Goal: Communication & Community: Participate in discussion

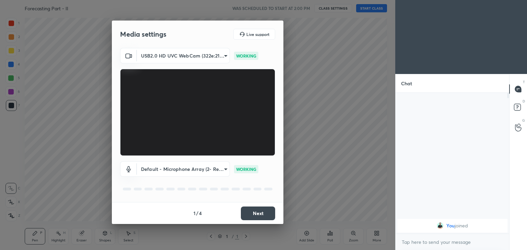
click at [258, 212] on button "Next" at bounding box center [258, 214] width 34 height 14
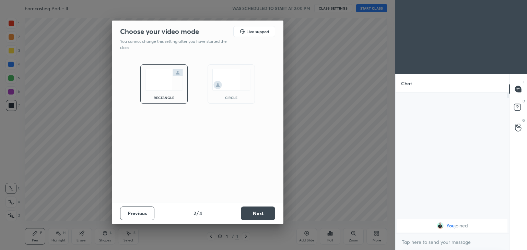
click at [258, 213] on button "Next" at bounding box center [258, 214] width 34 height 14
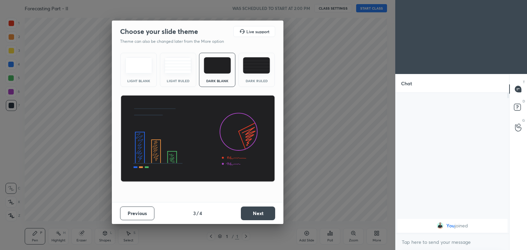
click at [265, 214] on button "Next" at bounding box center [258, 214] width 34 height 14
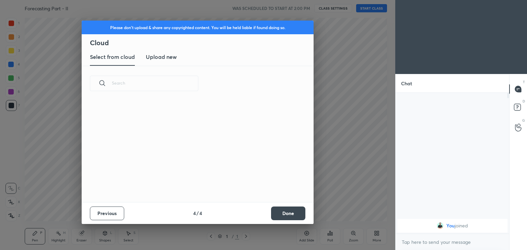
scroll to position [101, 220]
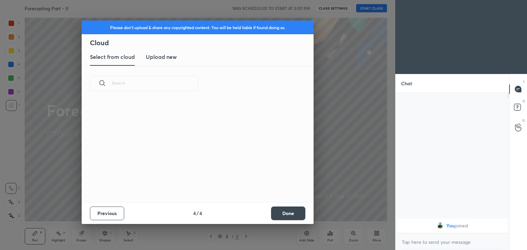
click at [170, 56] on h3 "Upload new" at bounding box center [161, 57] width 31 height 8
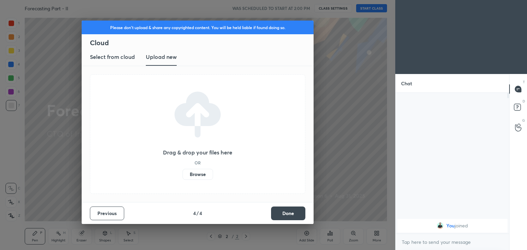
click at [199, 174] on label "Browse" at bounding box center [197, 174] width 31 height 11
click at [182, 174] on input "Browse" at bounding box center [182, 174] width 0 height 11
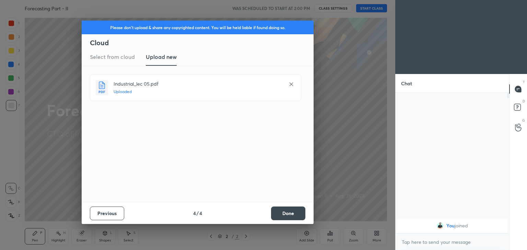
click at [289, 215] on button "Done" at bounding box center [288, 214] width 34 height 14
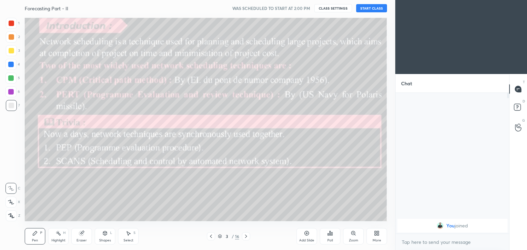
click at [212, 237] on icon at bounding box center [210, 236] width 5 height 5
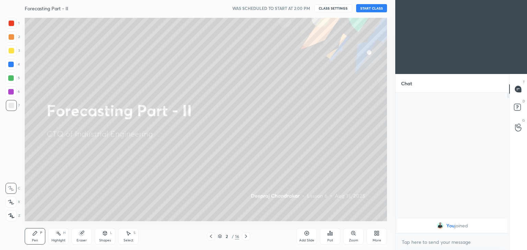
click at [374, 8] on button "START CLASS" at bounding box center [371, 8] width 31 height 8
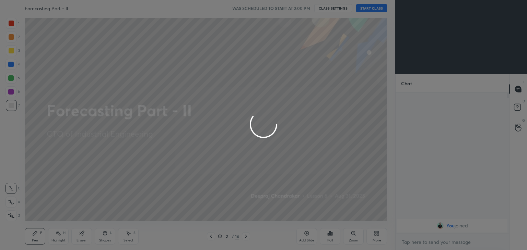
type textarea "x"
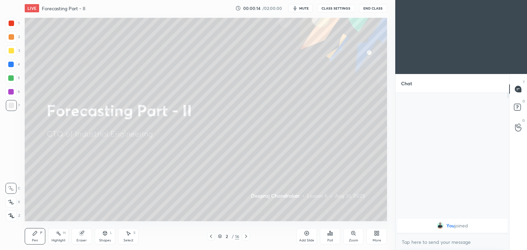
scroll to position [206, 368]
click at [12, 50] on div at bounding box center [11, 50] width 5 height 5
click at [37, 236] on icon at bounding box center [34, 233] width 5 height 5
click at [104, 240] on div "Shapes" at bounding box center [105, 240] width 12 height 3
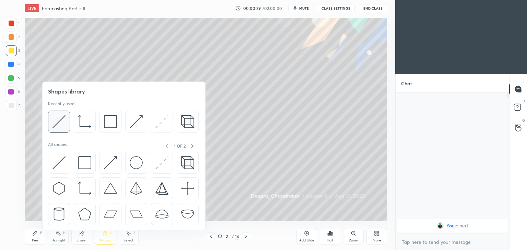
click at [59, 122] on img at bounding box center [58, 121] width 13 height 13
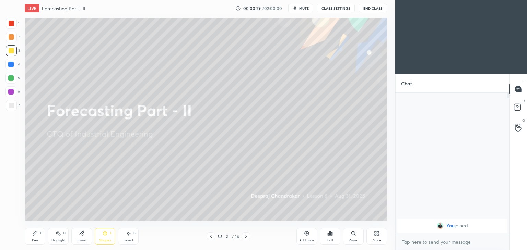
click at [9, 106] on div at bounding box center [11, 105] width 5 height 5
click at [35, 234] on icon at bounding box center [35, 233] width 4 height 4
click at [247, 236] on icon at bounding box center [245, 236] width 5 height 5
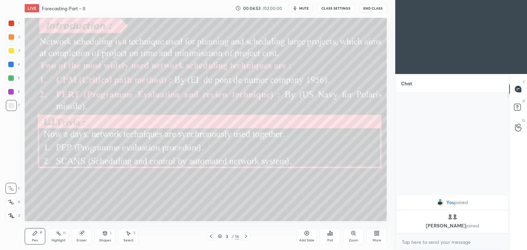
click at [59, 234] on rect at bounding box center [58, 233] width 3 height 3
click at [7, 54] on div at bounding box center [11, 50] width 11 height 11
click at [38, 231] on div "Pen P" at bounding box center [35, 236] width 21 height 16
click at [132, 233] on div "Select S" at bounding box center [128, 236] width 21 height 16
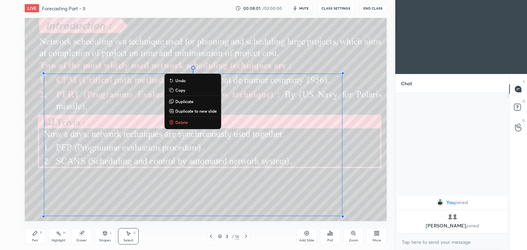
click at [185, 121] on p "Delete" at bounding box center [181, 122] width 13 height 5
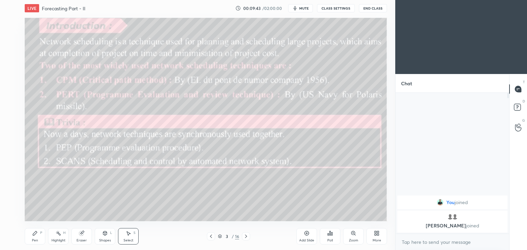
click at [244, 237] on icon at bounding box center [245, 236] width 5 height 5
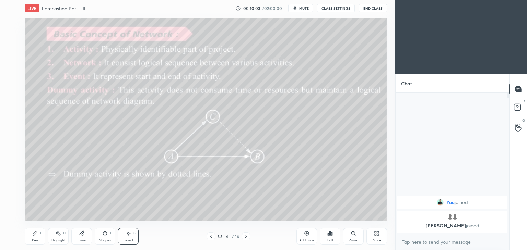
click at [32, 236] on div "Pen P" at bounding box center [35, 236] width 21 height 16
click at [79, 236] on icon at bounding box center [81, 233] width 5 height 5
click at [9, 204] on icon at bounding box center [10, 203] width 5 height 6
click at [31, 236] on div "Pen P" at bounding box center [35, 236] width 21 height 16
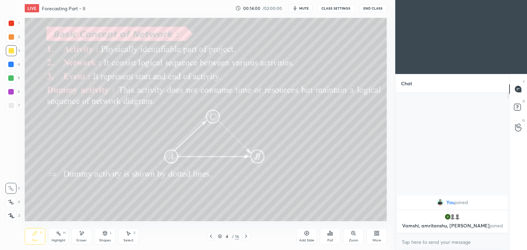
click at [82, 233] on icon at bounding box center [82, 233] width 4 height 3
click at [33, 238] on div "Pen P" at bounding box center [35, 236] width 21 height 16
click at [76, 238] on div "Eraser" at bounding box center [81, 236] width 21 height 16
click at [248, 237] on icon at bounding box center [245, 236] width 5 height 5
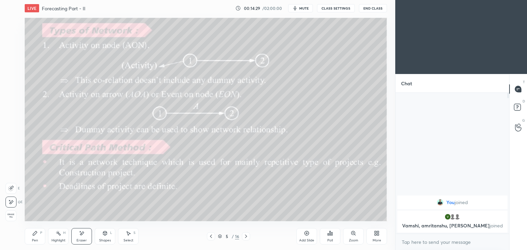
click at [32, 235] on icon at bounding box center [34, 233] width 5 height 5
click at [212, 236] on icon at bounding box center [210, 236] width 5 height 5
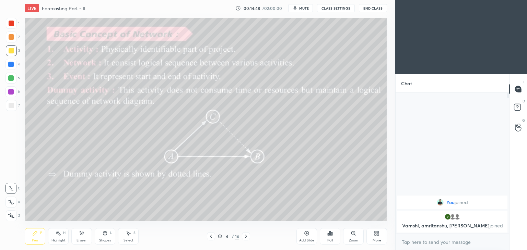
click at [249, 237] on div at bounding box center [246, 236] width 8 height 8
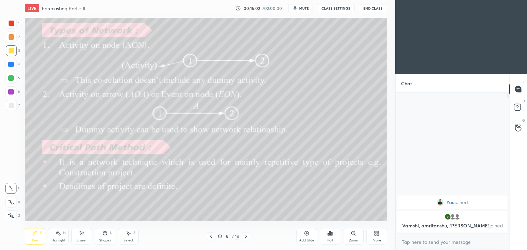
click at [107, 237] on div "Shapes L" at bounding box center [105, 236] width 21 height 16
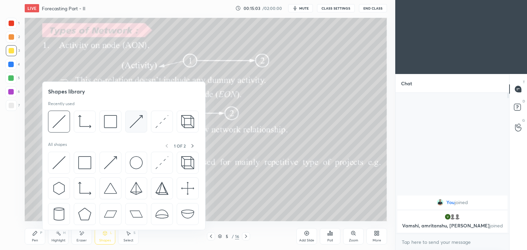
click at [137, 122] on img at bounding box center [136, 121] width 13 height 13
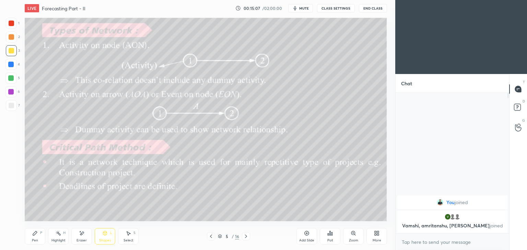
click at [39, 235] on div "Pen P" at bounding box center [35, 236] width 21 height 16
click at [248, 233] on div at bounding box center [246, 236] width 8 height 8
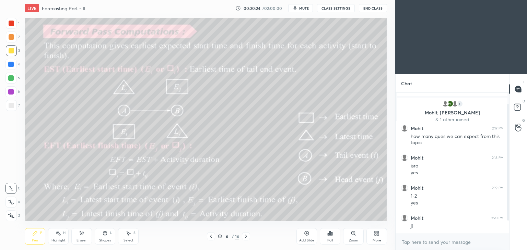
scroll to position [35, 0]
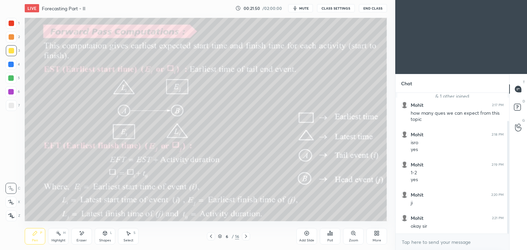
click at [81, 237] on div "Eraser" at bounding box center [81, 236] width 21 height 16
click at [37, 239] on div "Pen" at bounding box center [35, 240] width 6 height 3
click at [84, 238] on div "Eraser" at bounding box center [81, 236] width 21 height 16
click at [35, 238] on div "Pen P" at bounding box center [35, 236] width 21 height 16
click at [91, 234] on div "Eraser" at bounding box center [81, 236] width 21 height 16
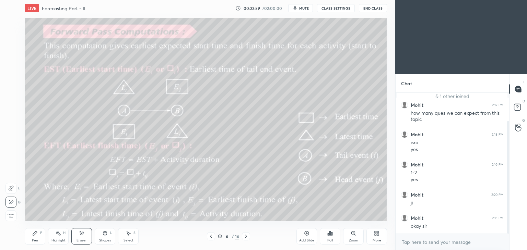
click at [31, 241] on div "Pen P" at bounding box center [35, 236] width 21 height 16
click at [243, 238] on icon at bounding box center [245, 236] width 5 height 5
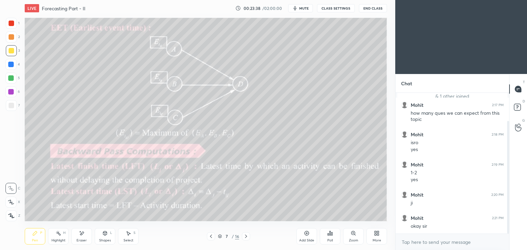
click at [211, 235] on icon at bounding box center [211, 236] width 2 height 3
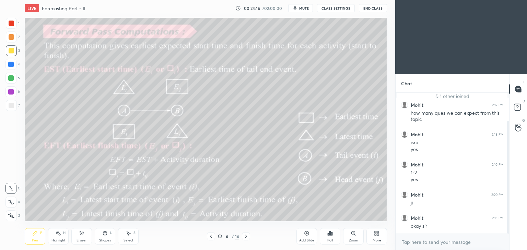
click at [80, 236] on icon at bounding box center [81, 234] width 5 height 6
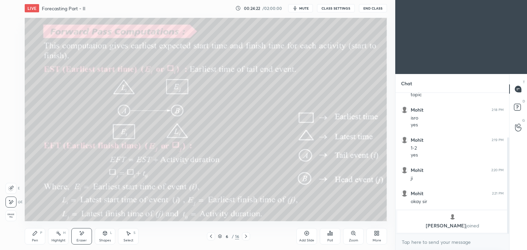
click at [245, 233] on div at bounding box center [246, 236] width 8 height 8
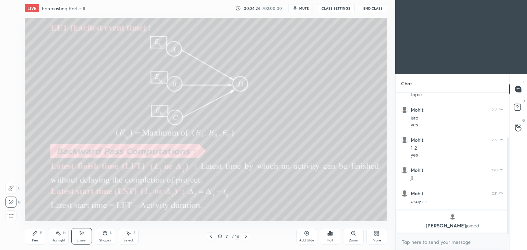
click at [35, 235] on icon at bounding box center [34, 233] width 5 height 5
click at [84, 235] on icon at bounding box center [81, 234] width 5 height 6
click at [246, 235] on icon at bounding box center [245, 236] width 5 height 5
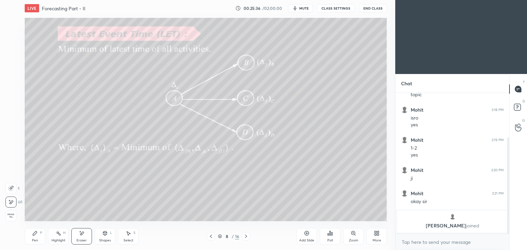
click at [33, 236] on icon at bounding box center [34, 233] width 5 height 5
click at [212, 236] on icon at bounding box center [210, 236] width 5 height 5
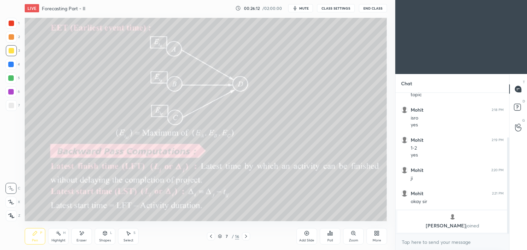
click at [243, 235] on icon at bounding box center [245, 236] width 5 height 5
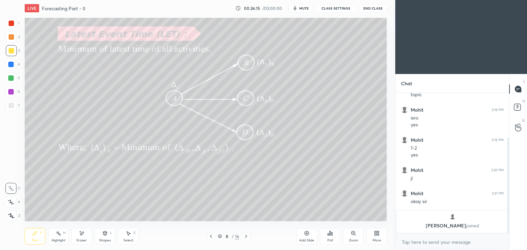
click at [85, 236] on div "Eraser" at bounding box center [81, 236] width 21 height 16
click at [41, 243] on div "Pen P" at bounding box center [35, 236] width 21 height 16
click at [249, 236] on div at bounding box center [246, 236] width 8 height 8
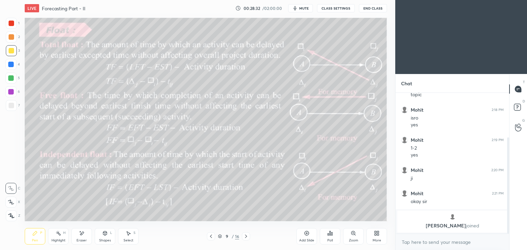
click at [82, 238] on div "Eraser" at bounding box center [81, 236] width 21 height 16
click at [37, 239] on div "Pen" at bounding box center [35, 240] width 6 height 3
click at [81, 235] on icon at bounding box center [82, 233] width 4 height 3
click at [32, 236] on div "Pen P" at bounding box center [35, 236] width 21 height 16
click at [83, 234] on icon at bounding box center [81, 234] width 5 height 6
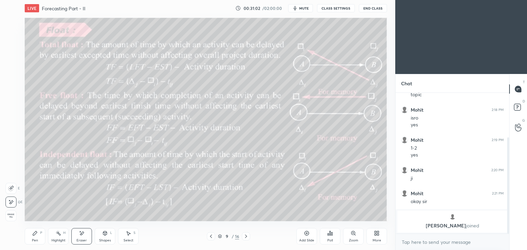
click at [42, 238] on div "Pen P" at bounding box center [35, 236] width 21 height 16
click at [88, 234] on div "Eraser" at bounding box center [81, 236] width 21 height 16
click at [248, 236] on icon at bounding box center [245, 236] width 5 height 5
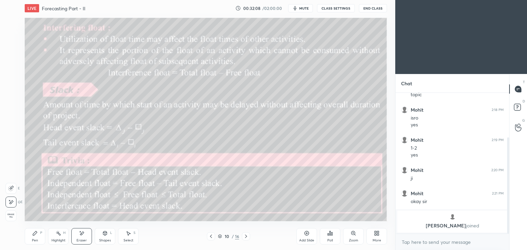
click at [37, 237] on div "Pen P" at bounding box center [35, 236] width 21 height 16
click at [84, 231] on icon at bounding box center [81, 234] width 5 height 6
click at [38, 239] on div "Pen P" at bounding box center [35, 236] width 21 height 16
click at [245, 238] on icon at bounding box center [246, 236] width 2 height 3
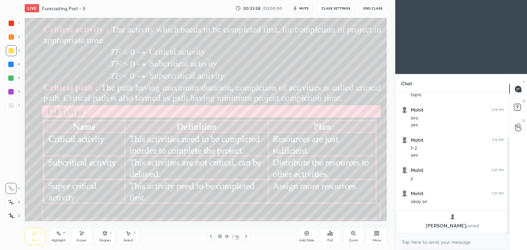
click at [209, 237] on icon at bounding box center [210, 236] width 5 height 5
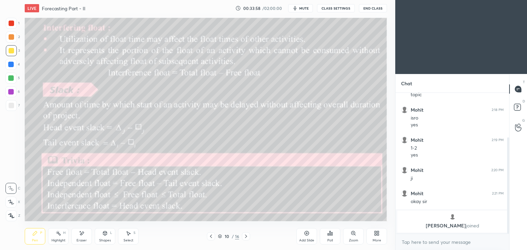
click at [210, 236] on icon at bounding box center [210, 236] width 5 height 5
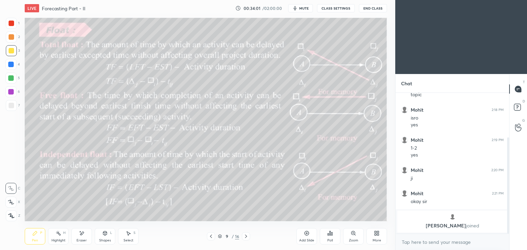
click at [244, 237] on icon at bounding box center [245, 236] width 5 height 5
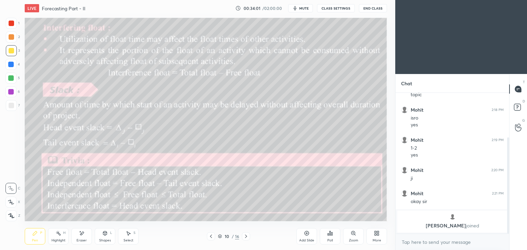
click at [245, 237] on icon at bounding box center [245, 236] width 5 height 5
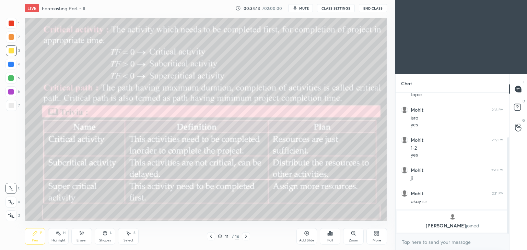
click at [210, 238] on icon at bounding box center [210, 236] width 5 height 5
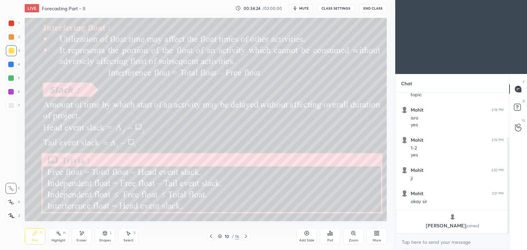
click at [85, 234] on div "Eraser" at bounding box center [81, 236] width 21 height 16
click at [245, 238] on icon at bounding box center [246, 236] width 2 height 3
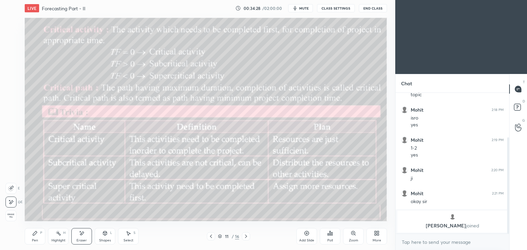
click at [17, 247] on div "1 2 3 4 5 6 7 C X Z E E Erase all H H LIVE Forecasting Part - II 00:34:28 / 02:…" at bounding box center [194, 125] width 389 height 250
click at [41, 238] on div "Pen P" at bounding box center [35, 236] width 21 height 16
click at [246, 236] on icon at bounding box center [245, 236] width 5 height 5
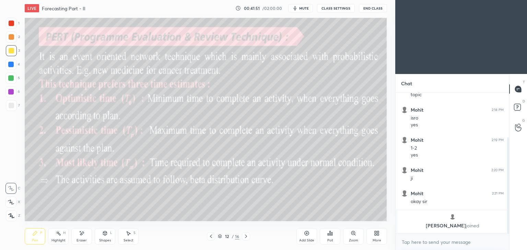
click at [79, 238] on div "Eraser" at bounding box center [81, 236] width 21 height 16
click at [37, 236] on div "Pen P" at bounding box center [35, 236] width 21 height 16
click at [124, 242] on div "Select" at bounding box center [128, 240] width 10 height 3
click at [361, 207] on div at bounding box center [361, 207] width 3 height 3
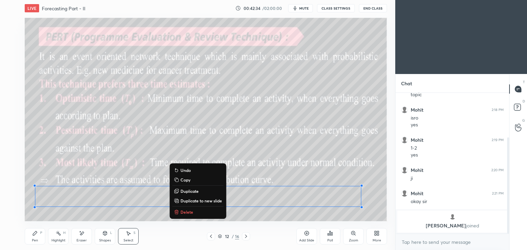
click at [93, 238] on div "Pen P Highlight H Eraser Shapes L Select S" at bounding box center [93, 236] width 136 height 16
click at [78, 242] on div "Eraser" at bounding box center [81, 240] width 10 height 3
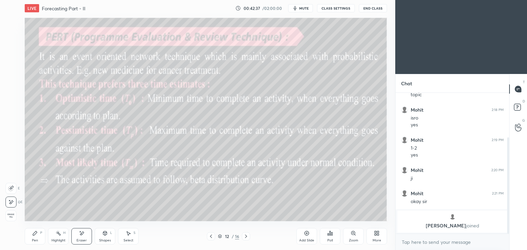
click at [30, 239] on div "Pen P" at bounding box center [35, 236] width 21 height 16
click at [244, 237] on icon at bounding box center [245, 236] width 5 height 5
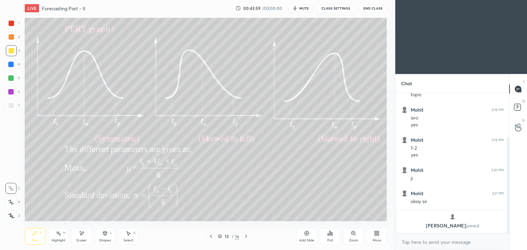
click at [80, 237] on div "Eraser" at bounding box center [81, 236] width 21 height 16
click at [125, 239] on div "Select" at bounding box center [128, 240] width 10 height 3
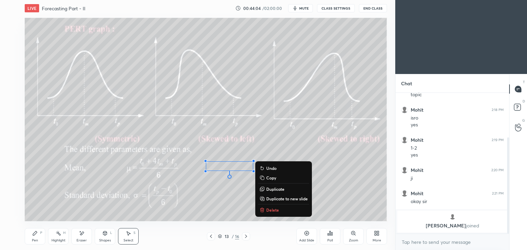
click at [42, 239] on div "Pen P" at bounding box center [35, 236] width 21 height 16
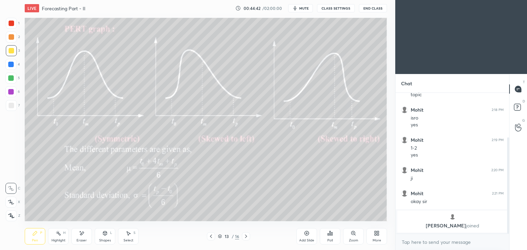
click at [247, 235] on icon at bounding box center [245, 236] width 5 height 5
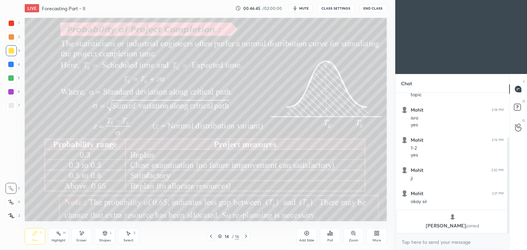
click at [246, 238] on icon at bounding box center [245, 236] width 5 height 5
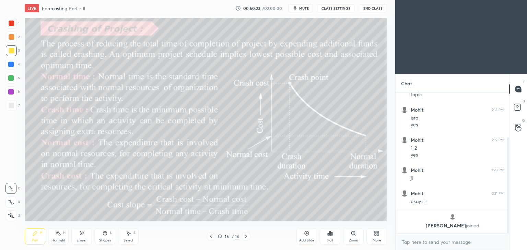
click at [85, 234] on div "Eraser" at bounding box center [81, 236] width 21 height 16
click at [39, 239] on div "Pen P" at bounding box center [35, 236] width 21 height 16
click at [105, 238] on div "Shapes L" at bounding box center [105, 236] width 21 height 16
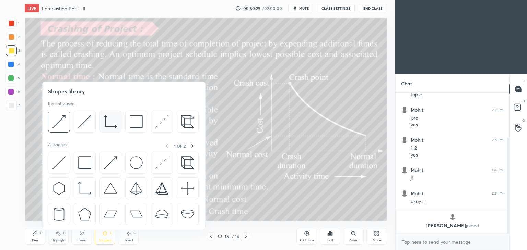
click at [97, 123] on div at bounding box center [123, 124] width 151 height 26
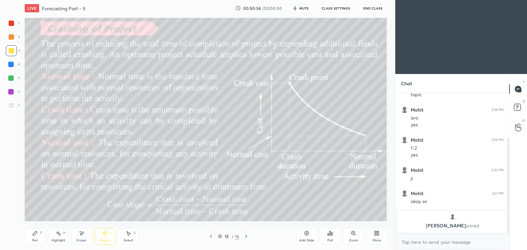
click at [113, 239] on div "Shapes L" at bounding box center [105, 236] width 21 height 16
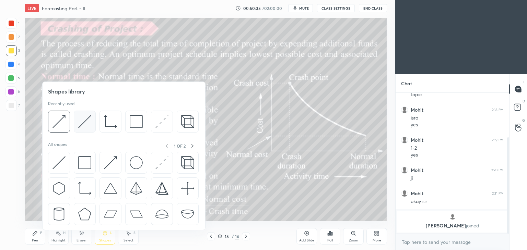
click at [87, 124] on img at bounding box center [84, 121] width 13 height 13
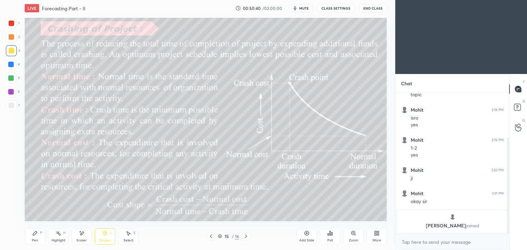
click at [40, 241] on div "Pen P" at bounding box center [35, 236] width 21 height 16
click at [88, 237] on div "Eraser" at bounding box center [81, 236] width 21 height 16
click at [37, 239] on div "Pen" at bounding box center [35, 240] width 6 height 3
click at [104, 238] on div "Shapes L" at bounding box center [105, 236] width 21 height 16
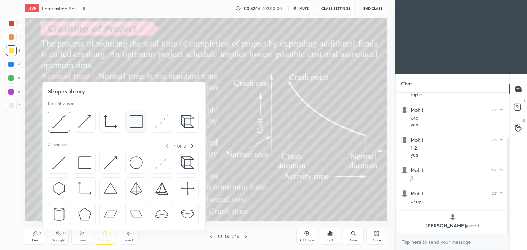
click at [144, 116] on div at bounding box center [136, 122] width 22 height 22
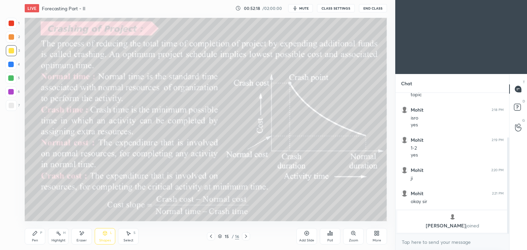
click at [36, 239] on div "Pen" at bounding box center [35, 240] width 6 height 3
click at [245, 236] on icon at bounding box center [246, 236] width 2 height 3
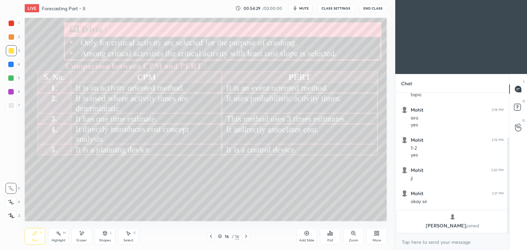
click at [381, 236] on div "More" at bounding box center [376, 236] width 21 height 16
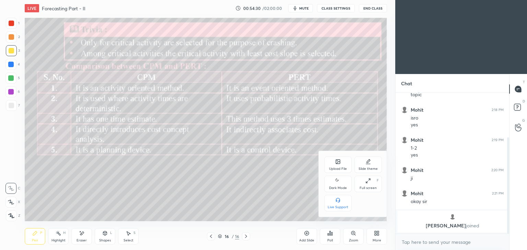
click at [338, 165] on div "Upload File" at bounding box center [337, 165] width 27 height 16
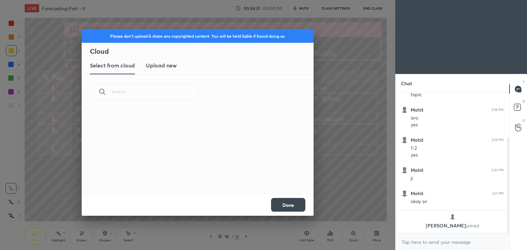
scroll to position [84, 220]
click at [164, 64] on h3 "Upload new" at bounding box center [161, 65] width 31 height 8
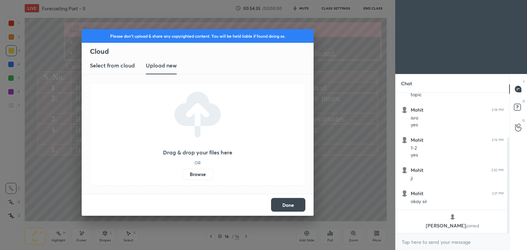
click at [198, 176] on label "Browse" at bounding box center [197, 174] width 31 height 11
click at [182, 176] on input "Browse" at bounding box center [182, 174] width 0 height 11
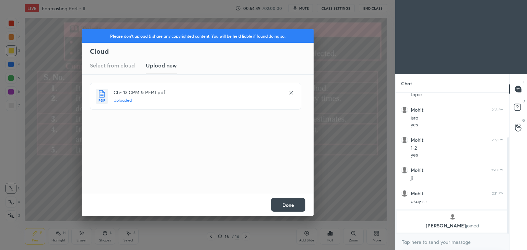
click at [287, 202] on button "Done" at bounding box center [288, 205] width 34 height 14
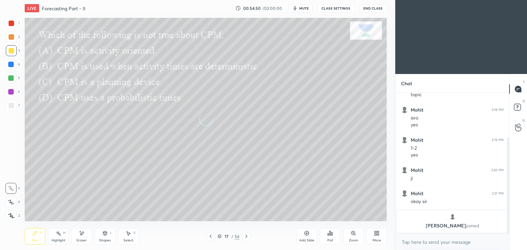
click at [211, 232] on div "Pen P Highlight H Eraser Shapes L Select S 17 / 56 Add Slide Poll Zoom More" at bounding box center [206, 236] width 362 height 27
click at [211, 236] on icon at bounding box center [210, 236] width 2 height 3
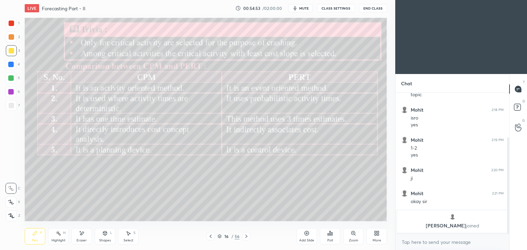
click at [40, 233] on div "P" at bounding box center [41, 232] width 2 height 3
click at [246, 236] on icon at bounding box center [246, 236] width 2 height 3
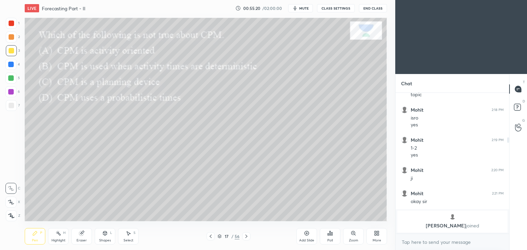
click at [329, 238] on div "Poll" at bounding box center [330, 236] width 21 height 16
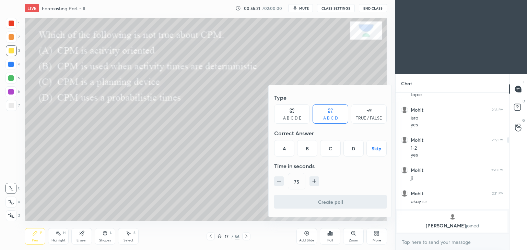
click at [350, 154] on div "D" at bounding box center [353, 148] width 20 height 16
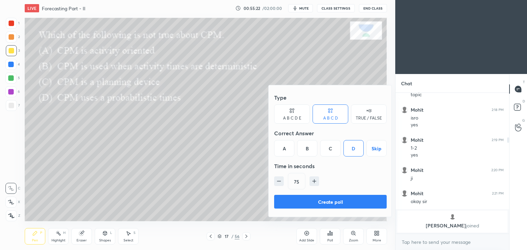
click at [278, 181] on icon "button" at bounding box center [278, 181] width 7 height 7
click at [281, 182] on icon "button" at bounding box center [278, 181] width 7 height 7
type input "45"
click at [322, 203] on button "Create poll" at bounding box center [330, 202] width 112 height 14
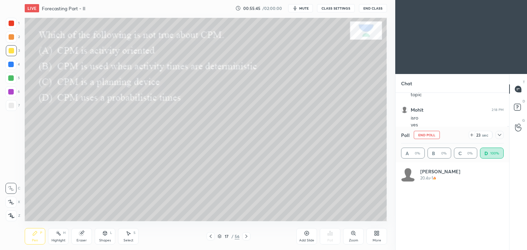
scroll to position [80, 100]
click at [500, 135] on icon at bounding box center [498, 134] width 5 height 5
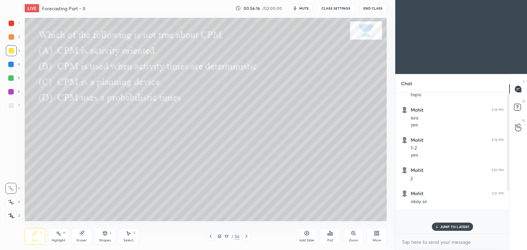
scroll to position [0, 0]
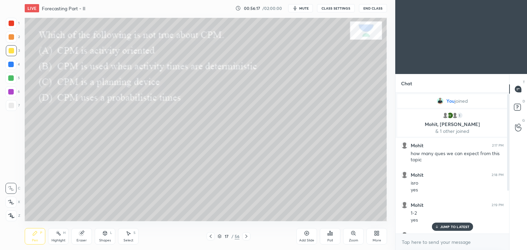
click at [449, 132] on p "& 1 other joined" at bounding box center [452, 131] width 102 height 5
click at [442, 225] on p "JUMP TO LATEST" at bounding box center [454, 227] width 29 height 4
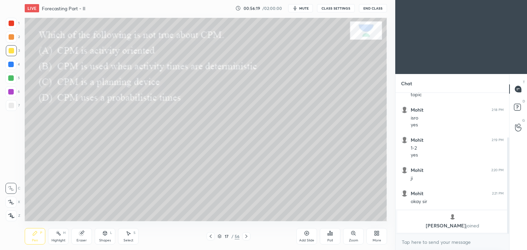
click at [36, 236] on div "Pen P" at bounding box center [35, 236] width 21 height 16
click at [247, 237] on icon at bounding box center [245, 236] width 5 height 5
click at [329, 237] on div "Poll" at bounding box center [330, 236] width 21 height 16
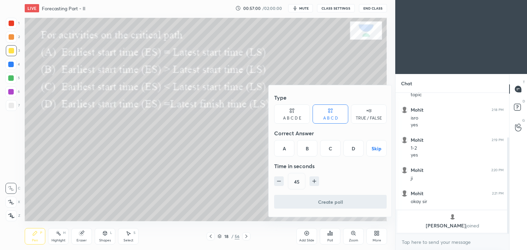
click at [286, 152] on div "A" at bounding box center [284, 148] width 20 height 16
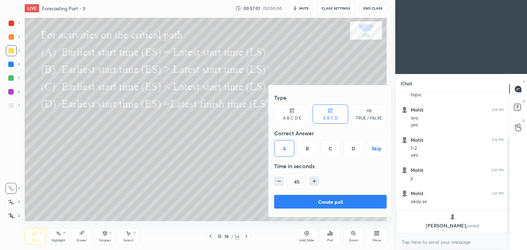
click at [327, 197] on button "Create poll" at bounding box center [330, 202] width 112 height 14
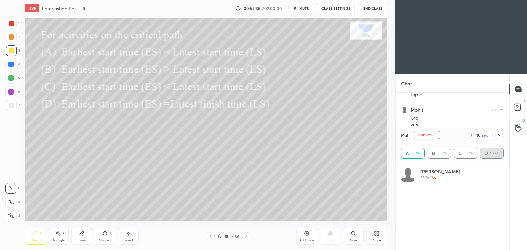
scroll to position [80, 100]
click at [210, 237] on icon at bounding box center [210, 236] width 2 height 3
click at [211, 238] on icon at bounding box center [210, 236] width 2 height 3
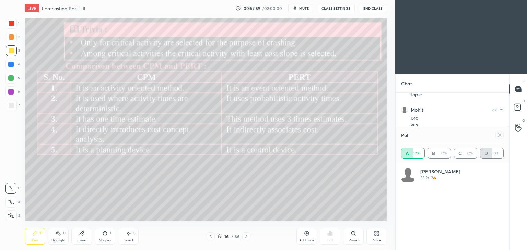
click at [210, 238] on icon at bounding box center [210, 236] width 5 height 5
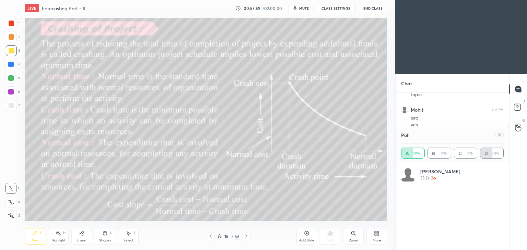
click at [210, 238] on icon at bounding box center [210, 236] width 5 height 5
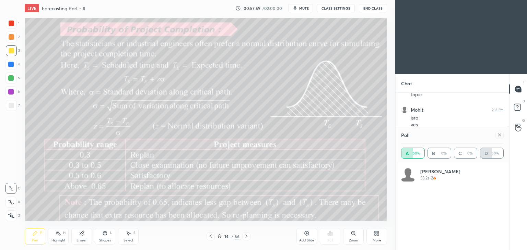
click at [209, 237] on icon at bounding box center [210, 236] width 5 height 5
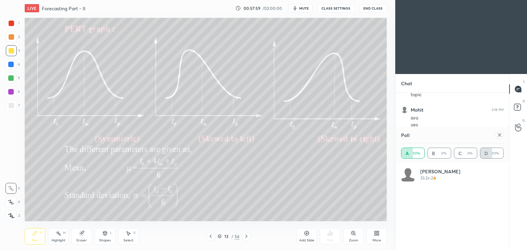
click at [210, 238] on icon at bounding box center [210, 236] width 5 height 5
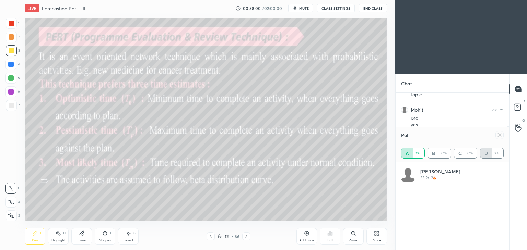
click at [210, 236] on icon at bounding box center [210, 236] width 5 height 5
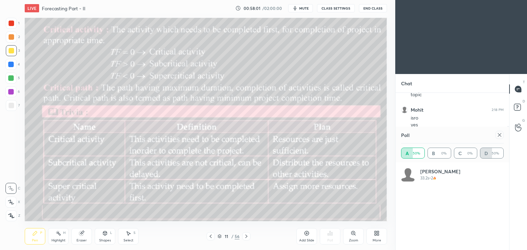
click at [210, 236] on icon at bounding box center [210, 236] width 5 height 5
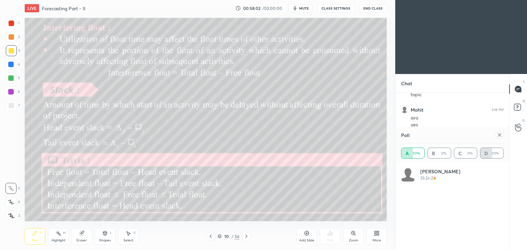
click at [207, 238] on div at bounding box center [210, 236] width 8 height 8
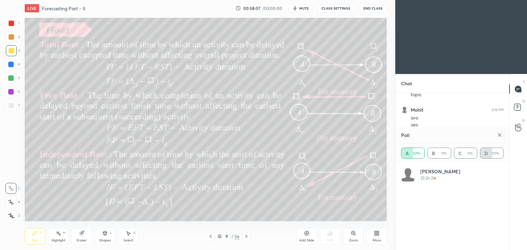
click at [243, 239] on icon at bounding box center [245, 236] width 5 height 5
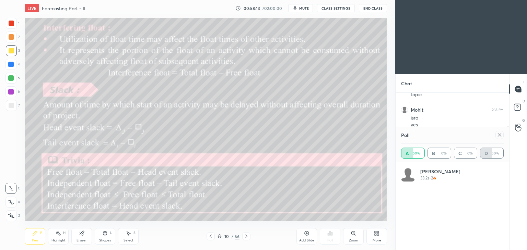
click at [243, 237] on div at bounding box center [246, 236] width 8 height 8
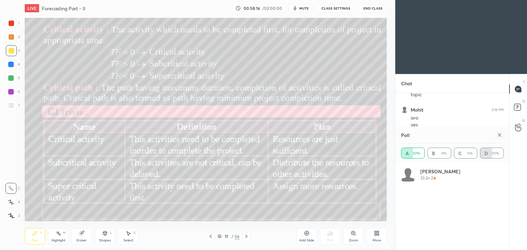
click at [246, 239] on div at bounding box center [246, 236] width 8 height 8
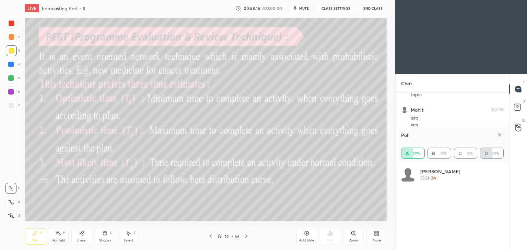
click at [244, 240] on div at bounding box center [246, 236] width 8 height 8
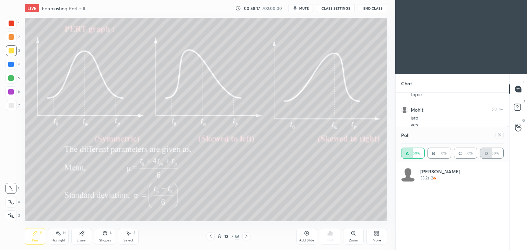
click at [241, 241] on div "Pen P Highlight H Eraser Shapes L Select S 13 / 56 Add Slide Poll Zoom More" at bounding box center [206, 236] width 362 height 27
click at [246, 238] on icon at bounding box center [246, 236] width 2 height 3
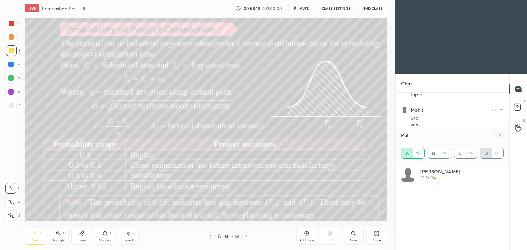
click at [247, 238] on icon at bounding box center [245, 236] width 5 height 5
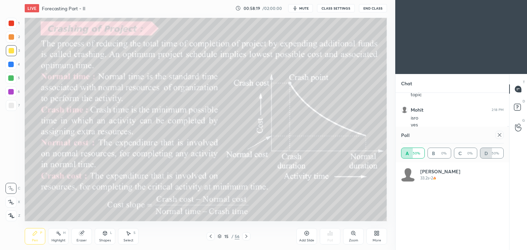
click at [243, 239] on div at bounding box center [246, 236] width 8 height 8
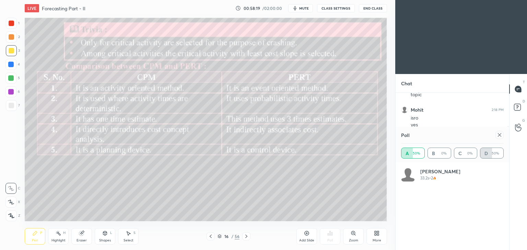
click at [243, 239] on icon at bounding box center [245, 236] width 5 height 5
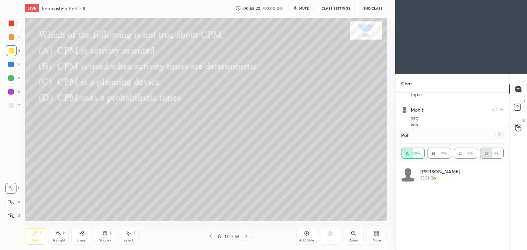
click at [245, 239] on icon at bounding box center [245, 236] width 5 height 5
click at [504, 136] on div "Poll A 50% B 0% C 0% D 50%" at bounding box center [451, 145] width 113 height 36
click at [498, 137] on icon at bounding box center [498, 134] width 5 height 5
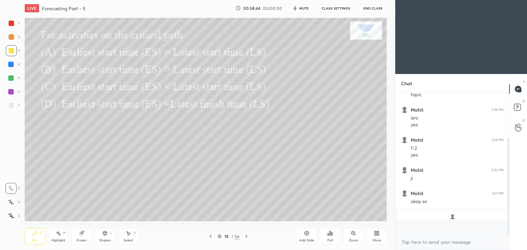
scroll to position [80, 111]
click at [245, 237] on icon at bounding box center [245, 236] width 5 height 5
click at [327, 241] on div "Poll" at bounding box center [329, 240] width 5 height 3
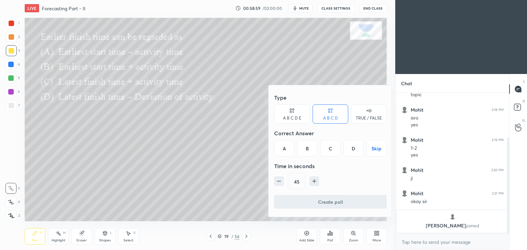
click at [309, 148] on div "B" at bounding box center [307, 148] width 20 height 16
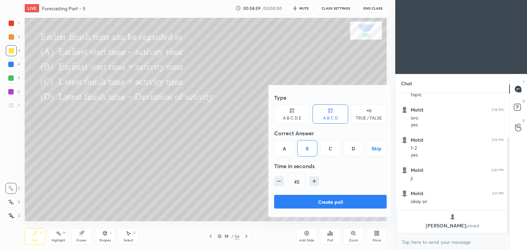
click at [322, 205] on button "Create poll" at bounding box center [330, 202] width 112 height 14
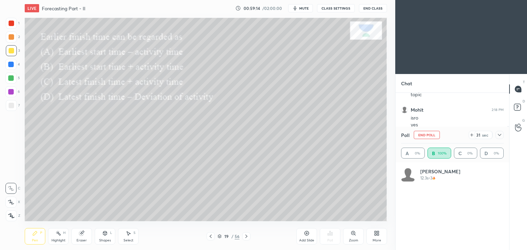
scroll to position [80, 100]
click at [502, 137] on div at bounding box center [499, 135] width 8 height 8
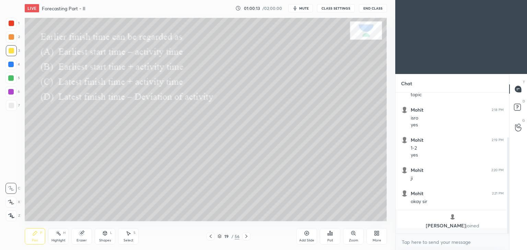
scroll to position [139, 111]
click at [247, 238] on icon at bounding box center [245, 236] width 5 height 5
click at [325, 241] on div "Poll" at bounding box center [330, 236] width 21 height 16
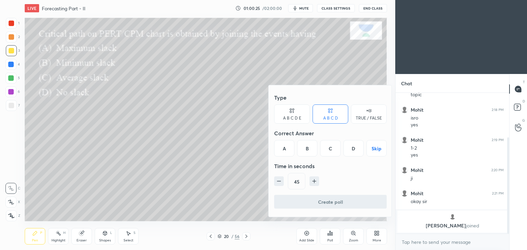
click at [351, 152] on div "D" at bounding box center [353, 148] width 20 height 16
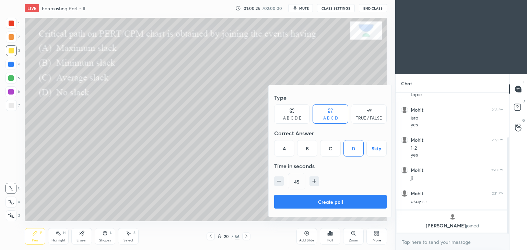
click at [339, 201] on button "Create poll" at bounding box center [330, 202] width 112 height 14
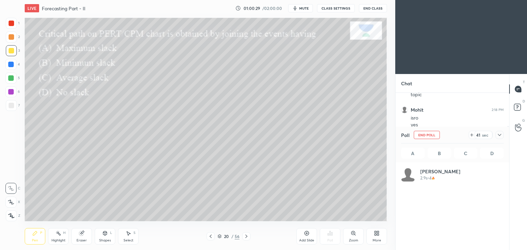
scroll to position [80, 100]
click at [13, 23] on div at bounding box center [11, 23] width 5 height 5
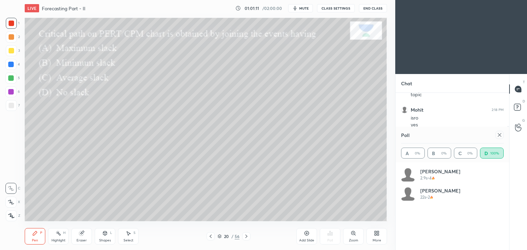
click at [499, 136] on icon at bounding box center [498, 134] width 5 height 5
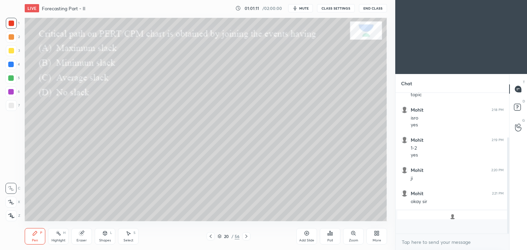
scroll to position [76, 111]
click at [245, 238] on icon at bounding box center [245, 236] width 5 height 5
click at [330, 238] on div "Poll" at bounding box center [330, 236] width 21 height 16
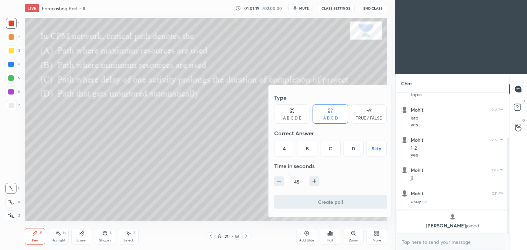
click at [335, 150] on div "C" at bounding box center [330, 148] width 20 height 16
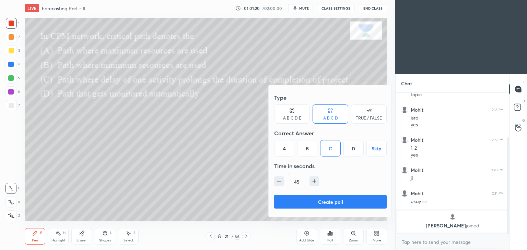
click at [330, 202] on button "Create poll" at bounding box center [330, 202] width 112 height 14
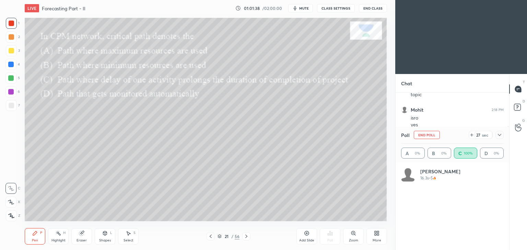
scroll to position [80, 100]
click at [501, 135] on icon at bounding box center [498, 134] width 5 height 5
type textarea "x"
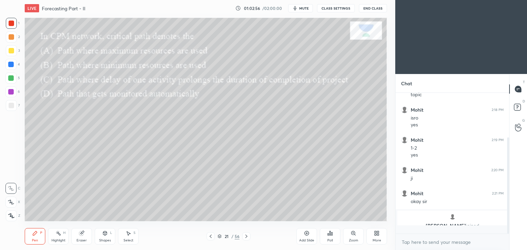
scroll to position [2, 2]
click at [247, 237] on icon at bounding box center [245, 236] width 5 height 5
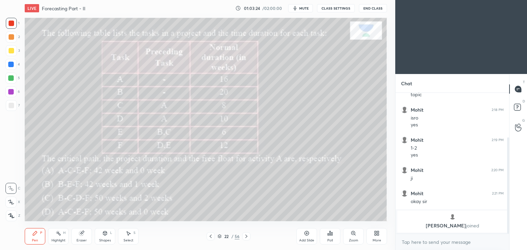
click at [332, 235] on icon at bounding box center [331, 233] width 1 height 3
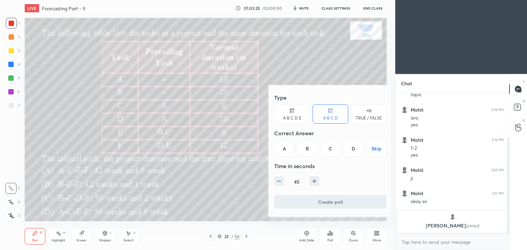
click at [283, 152] on div "A" at bounding box center [284, 148] width 20 height 16
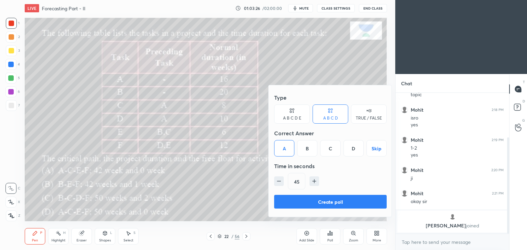
click at [317, 184] on button "button" at bounding box center [314, 182] width 10 height 10
type input "60"
click at [333, 200] on button "Create poll" at bounding box center [330, 202] width 112 height 14
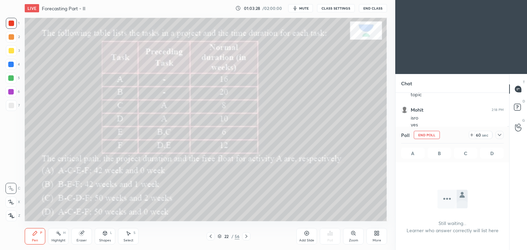
scroll to position [2, 2]
click at [500, 138] on div at bounding box center [499, 135] width 8 height 8
type textarea "x"
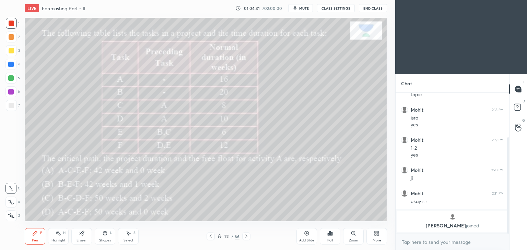
scroll to position [82, 111]
click at [302, 240] on div "Add Slide" at bounding box center [306, 240] width 15 height 3
click at [10, 51] on div at bounding box center [11, 50] width 5 height 5
click at [207, 238] on div at bounding box center [211, 236] width 8 height 8
click at [247, 238] on icon at bounding box center [245, 236] width 5 height 5
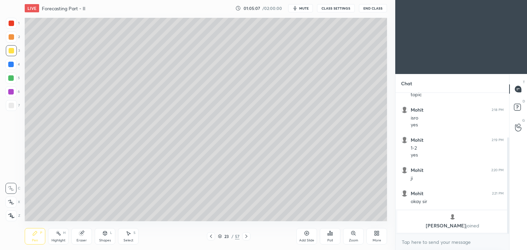
click at [209, 237] on icon at bounding box center [210, 236] width 5 height 5
click at [245, 236] on icon at bounding box center [246, 236] width 2 height 3
click at [208, 239] on icon at bounding box center [210, 236] width 5 height 5
click at [247, 237] on icon at bounding box center [245, 236] width 5 height 5
click at [211, 236] on icon at bounding box center [211, 236] width 2 height 3
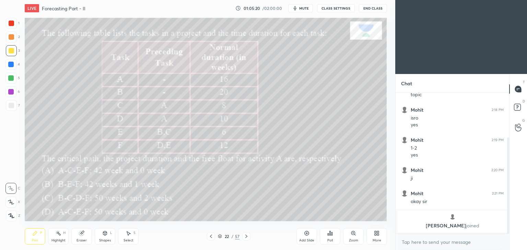
click at [245, 235] on icon at bounding box center [246, 236] width 2 height 3
click at [210, 236] on icon at bounding box center [210, 236] width 5 height 5
click at [244, 238] on icon at bounding box center [245, 236] width 5 height 5
click at [105, 239] on div "Shapes" at bounding box center [105, 240] width 12 height 3
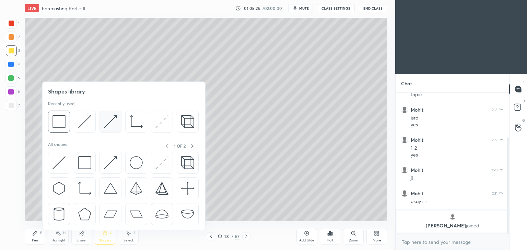
click at [110, 120] on img at bounding box center [110, 121] width 13 height 13
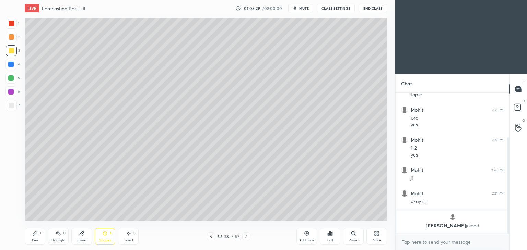
click at [213, 238] on icon at bounding box center [210, 236] width 5 height 5
click at [244, 237] on icon at bounding box center [245, 236] width 5 height 5
click at [33, 235] on icon at bounding box center [35, 233] width 4 height 4
click at [106, 237] on div "Shapes L" at bounding box center [105, 236] width 21 height 16
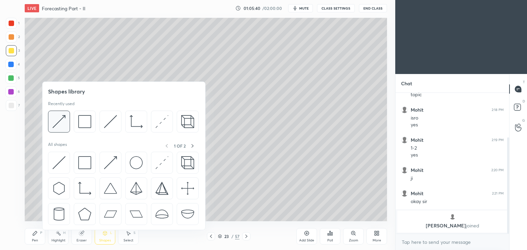
click at [59, 117] on img at bounding box center [58, 121] width 13 height 13
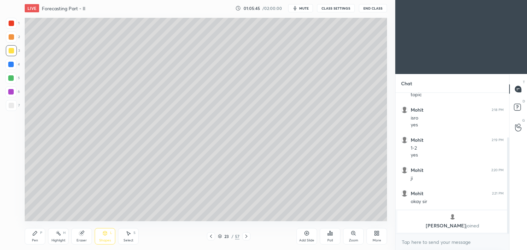
click at [209, 238] on icon at bounding box center [210, 236] width 5 height 5
click at [246, 236] on icon at bounding box center [246, 236] width 2 height 3
click at [213, 238] on icon at bounding box center [210, 236] width 5 height 5
click at [243, 237] on div at bounding box center [246, 236] width 8 height 8
click at [107, 238] on div "Shapes L" at bounding box center [105, 236] width 21 height 16
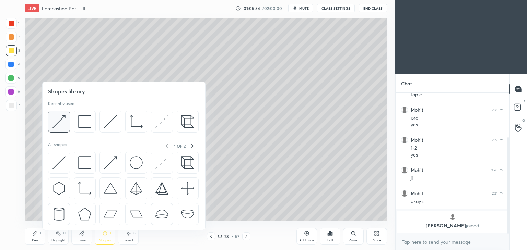
click at [67, 117] on div at bounding box center [59, 122] width 22 height 22
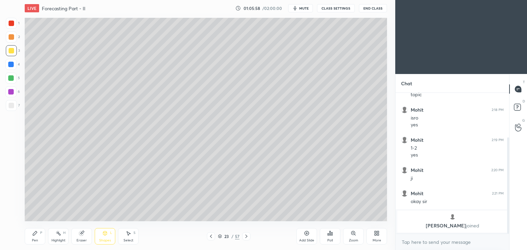
click at [110, 236] on div "Shapes L" at bounding box center [105, 236] width 21 height 16
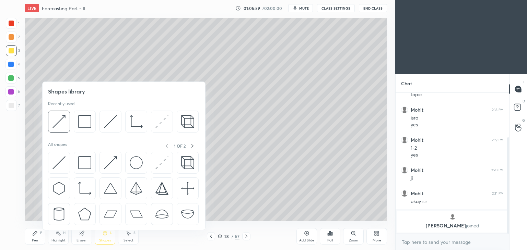
click at [32, 238] on div "Pen P" at bounding box center [35, 236] width 21 height 16
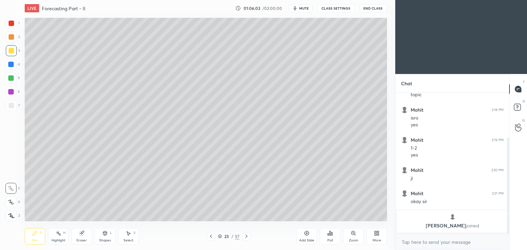
click at [103, 236] on icon at bounding box center [104, 233] width 5 height 5
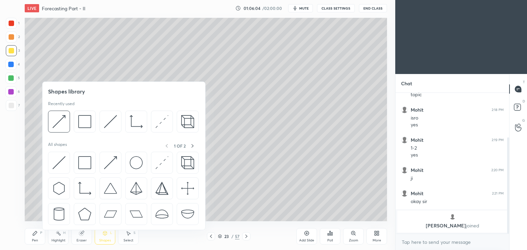
click at [31, 239] on div "Pen P" at bounding box center [35, 236] width 21 height 16
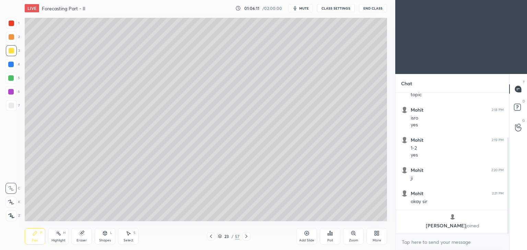
click at [214, 238] on div at bounding box center [211, 236] width 8 height 8
click at [247, 238] on icon at bounding box center [245, 236] width 5 height 5
click at [212, 235] on icon at bounding box center [210, 236] width 5 height 5
click at [242, 238] on div at bounding box center [246, 236] width 8 height 8
click at [210, 237] on icon at bounding box center [210, 236] width 5 height 5
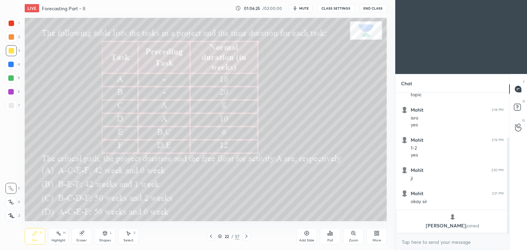
click at [246, 238] on icon at bounding box center [245, 236] width 5 height 5
click at [210, 237] on icon at bounding box center [211, 236] width 2 height 3
click at [245, 237] on icon at bounding box center [245, 236] width 5 height 5
click at [212, 235] on icon at bounding box center [210, 236] width 5 height 5
click at [243, 238] on icon at bounding box center [245, 236] width 5 height 5
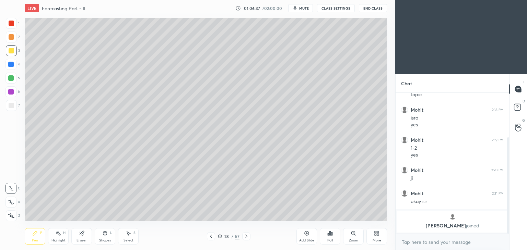
click at [210, 238] on icon at bounding box center [210, 236] width 5 height 5
click at [246, 236] on icon at bounding box center [246, 236] width 2 height 3
click at [11, 23] on div at bounding box center [11, 23] width 5 height 5
click at [37, 235] on icon at bounding box center [34, 233] width 5 height 5
click at [10, 108] on div at bounding box center [11, 105] width 5 height 5
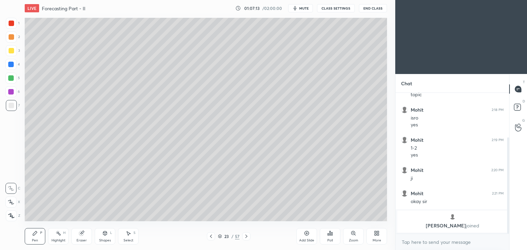
click at [210, 236] on icon at bounding box center [210, 236] width 5 height 5
click at [245, 236] on icon at bounding box center [245, 236] width 5 height 5
click at [125, 237] on div "Select S" at bounding box center [128, 236] width 21 height 16
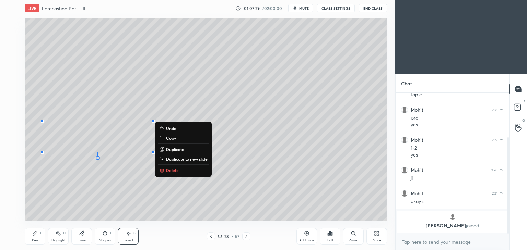
click at [36, 236] on icon at bounding box center [34, 233] width 5 height 5
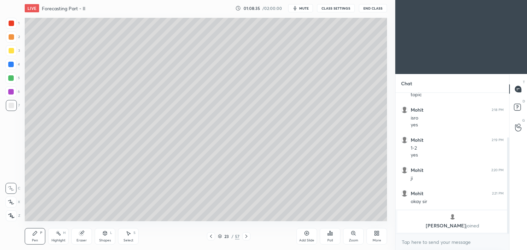
click at [11, 23] on div at bounding box center [11, 23] width 5 height 5
click at [209, 237] on icon at bounding box center [210, 236] width 5 height 5
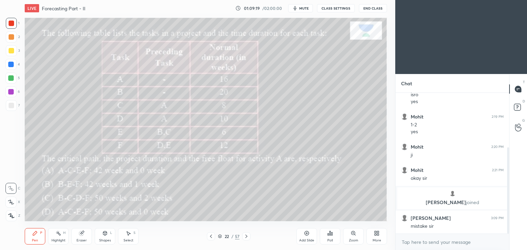
click at [244, 238] on icon at bounding box center [245, 236] width 5 height 5
click at [250, 237] on div at bounding box center [246, 236] width 8 height 8
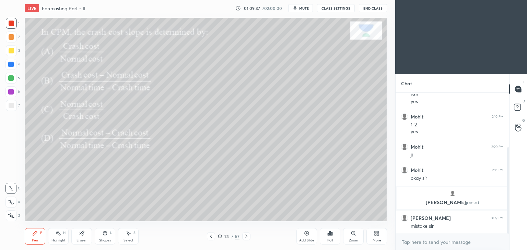
click at [329, 238] on div "Poll" at bounding box center [330, 236] width 21 height 16
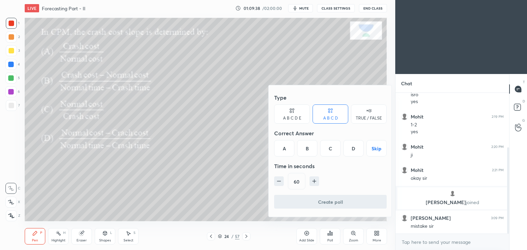
click at [306, 153] on div "B" at bounding box center [307, 148] width 20 height 16
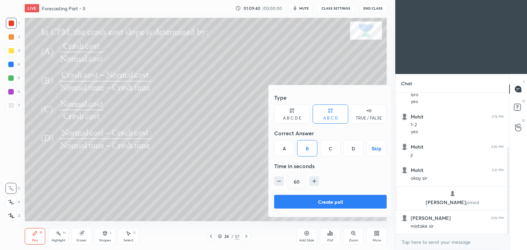
click at [279, 183] on icon "button" at bounding box center [278, 181] width 7 height 7
type input "45"
click at [324, 201] on button "Create poll" at bounding box center [330, 202] width 112 height 14
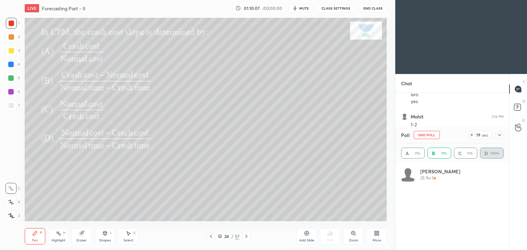
scroll to position [80, 100]
click at [82, 236] on div "Eraser" at bounding box center [81, 236] width 21 height 16
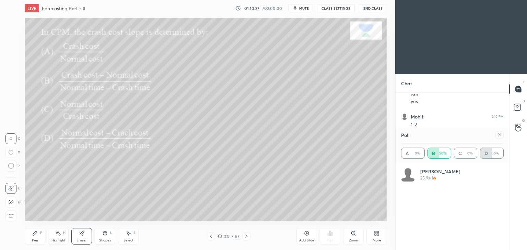
click at [15, 202] on div at bounding box center [10, 202] width 11 height 11
click at [36, 236] on div "Pen P" at bounding box center [35, 236] width 21 height 16
click at [502, 136] on div at bounding box center [499, 135] width 8 height 8
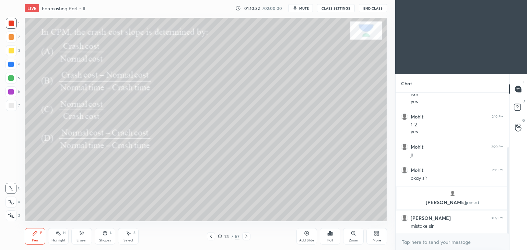
scroll to position [2, 2]
click at [246, 238] on icon at bounding box center [246, 236] width 2 height 3
click at [330, 239] on div "Poll" at bounding box center [329, 240] width 5 height 3
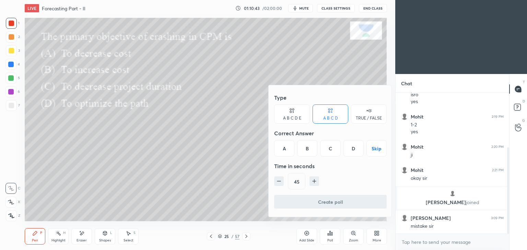
click at [330, 150] on div "C" at bounding box center [330, 148] width 20 height 16
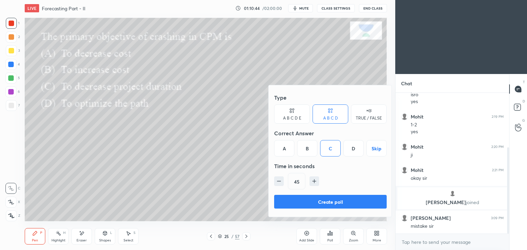
click at [335, 201] on button "Create poll" at bounding box center [330, 202] width 112 height 14
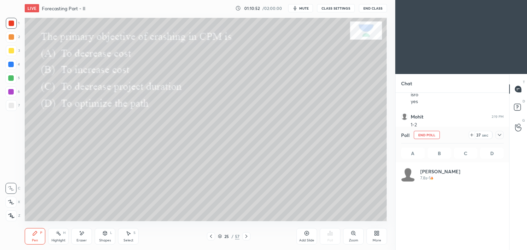
scroll to position [80, 100]
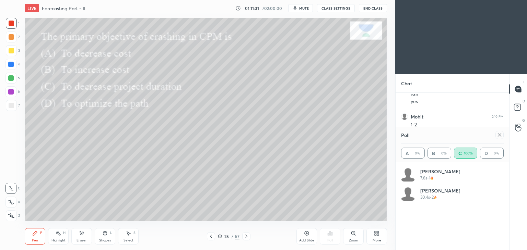
click at [500, 135] on icon at bounding box center [498, 134] width 5 height 5
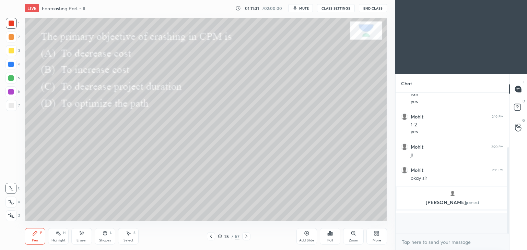
scroll to position [2, 2]
click at [246, 236] on icon at bounding box center [246, 236] width 2 height 3
click at [332, 236] on icon at bounding box center [329, 233] width 5 height 5
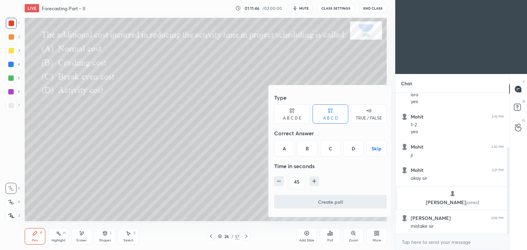
click at [311, 149] on div "B" at bounding box center [307, 148] width 20 height 16
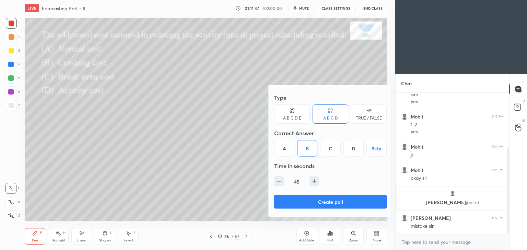
click at [328, 201] on button "Create poll" at bounding box center [330, 202] width 112 height 14
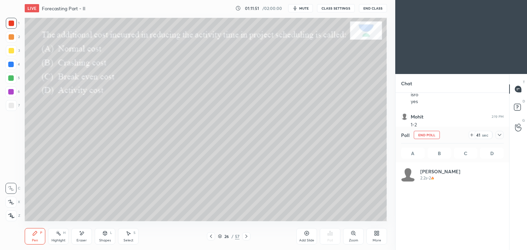
scroll to position [80, 100]
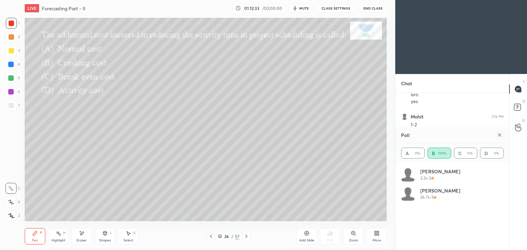
click at [500, 136] on icon at bounding box center [498, 134] width 3 height 3
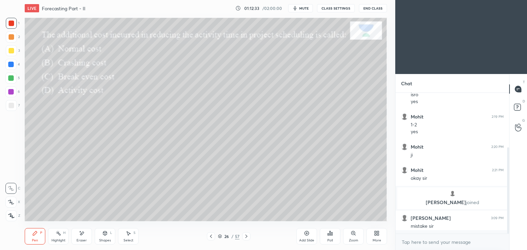
scroll to position [80, 111]
click at [245, 238] on icon at bounding box center [246, 236] width 2 height 3
click at [335, 238] on div "Poll" at bounding box center [330, 236] width 21 height 16
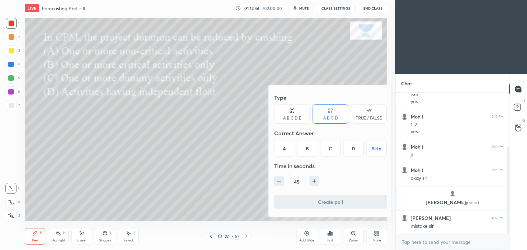
click at [307, 150] on div "B" at bounding box center [307, 148] width 20 height 16
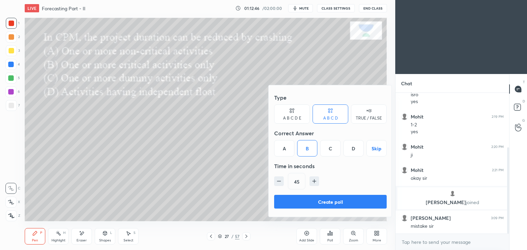
click at [333, 203] on button "Create poll" at bounding box center [330, 202] width 112 height 14
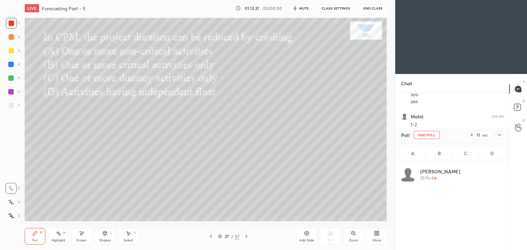
scroll to position [80, 100]
click at [502, 136] on icon at bounding box center [498, 134] width 5 height 5
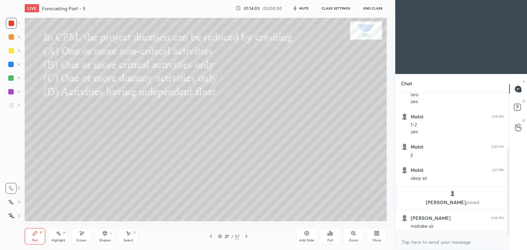
scroll to position [2, 2]
click at [246, 236] on icon at bounding box center [246, 236] width 2 height 3
click at [331, 239] on div "Poll" at bounding box center [329, 240] width 5 height 3
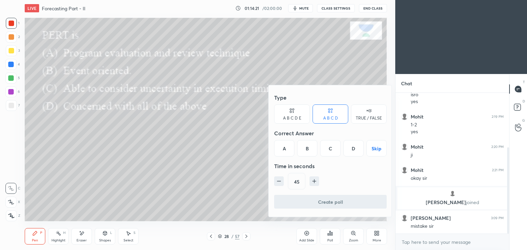
click at [352, 152] on div "D" at bounding box center [353, 148] width 20 height 16
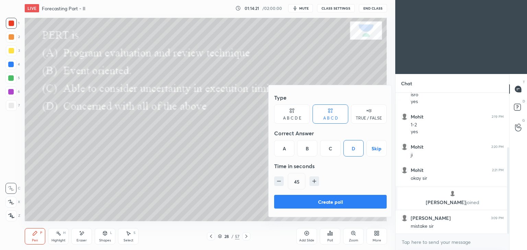
click at [328, 200] on button "Create poll" at bounding box center [330, 202] width 112 height 14
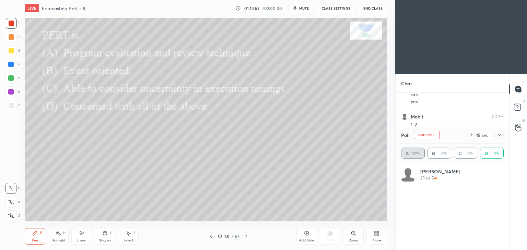
scroll to position [80, 100]
click at [493, 136] on div at bounding box center [497, 135] width 11 height 8
click at [498, 137] on icon at bounding box center [498, 134] width 5 height 5
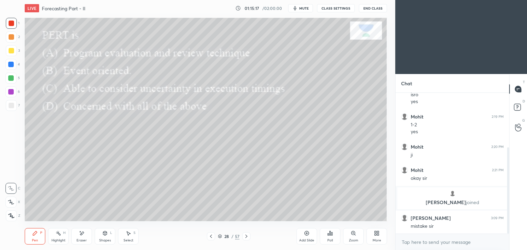
scroll to position [139, 111]
click at [249, 236] on div at bounding box center [246, 236] width 8 height 8
click at [331, 235] on icon at bounding box center [329, 233] width 5 height 5
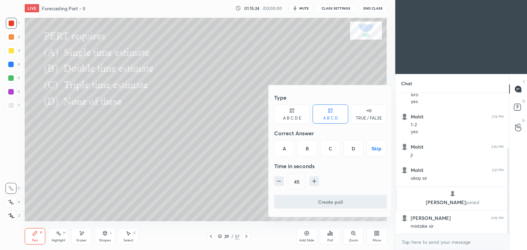
click at [332, 148] on div "C" at bounding box center [330, 148] width 20 height 16
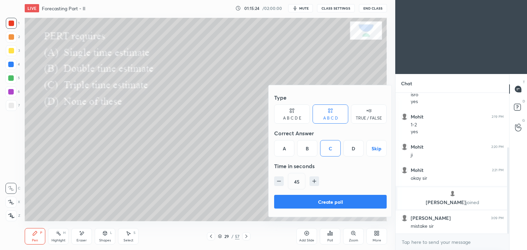
click at [324, 203] on button "Create poll" at bounding box center [330, 202] width 112 height 14
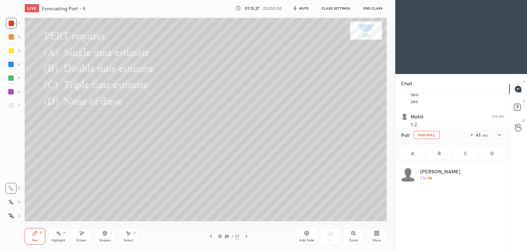
scroll to position [80, 100]
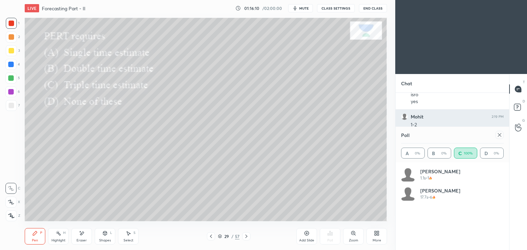
click at [498, 135] on icon at bounding box center [498, 134] width 5 height 5
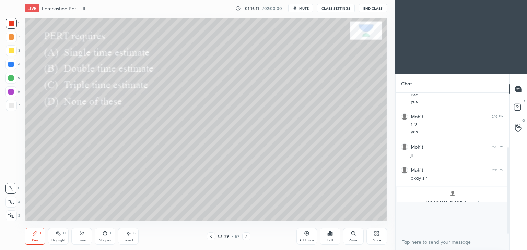
scroll to position [2, 2]
click at [247, 237] on icon at bounding box center [245, 236] width 5 height 5
click at [329, 239] on div "Poll" at bounding box center [329, 240] width 5 height 3
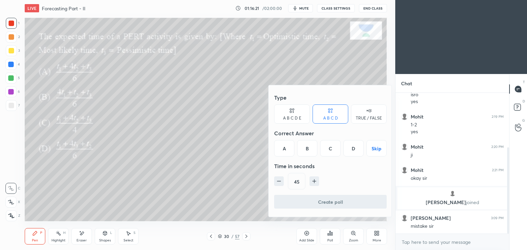
click at [289, 148] on div "A" at bounding box center [284, 148] width 20 height 16
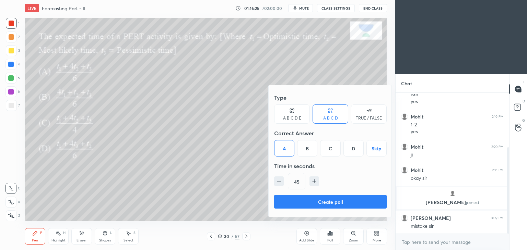
click at [337, 201] on button "Create poll" at bounding box center [330, 202] width 112 height 14
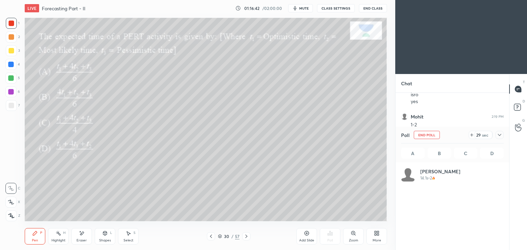
scroll to position [80, 100]
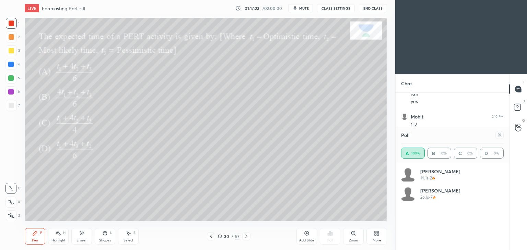
click at [497, 137] on icon at bounding box center [498, 134] width 5 height 5
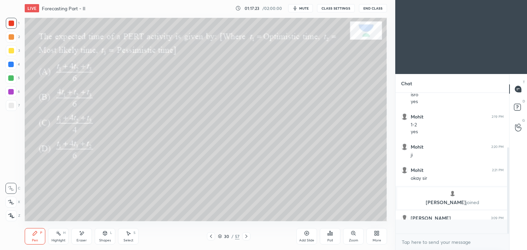
scroll to position [0, 0]
click at [247, 237] on icon at bounding box center [245, 236] width 5 height 5
click at [331, 240] on div "Poll" at bounding box center [329, 240] width 5 height 3
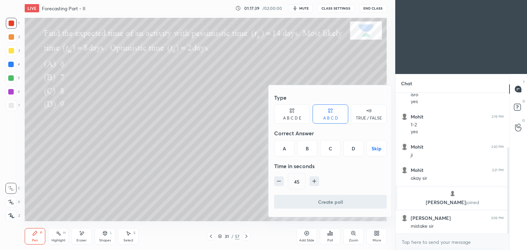
click at [329, 150] on div "C" at bounding box center [330, 148] width 20 height 16
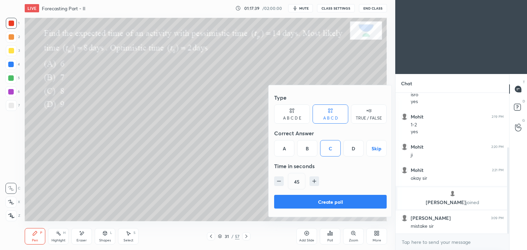
click at [329, 203] on button "Create poll" at bounding box center [330, 202] width 112 height 14
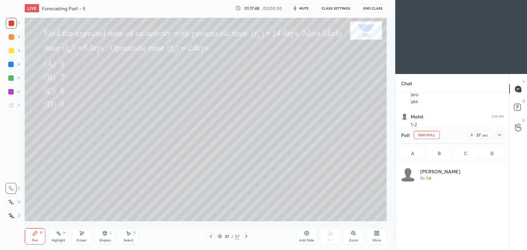
scroll to position [80, 100]
click at [11, 52] on div at bounding box center [11, 50] width 5 height 5
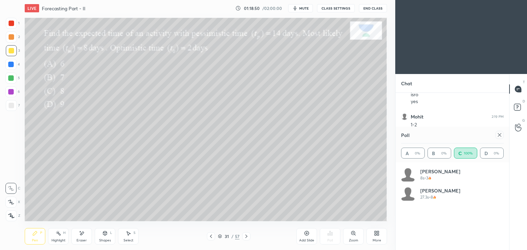
click at [131, 237] on div "Select S" at bounding box center [128, 236] width 21 height 16
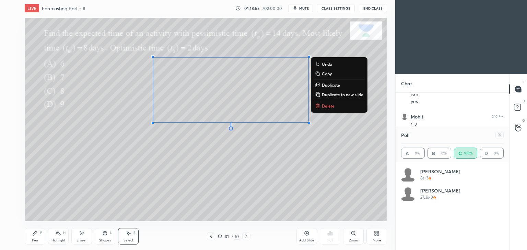
click at [96, 239] on div "Shapes L" at bounding box center [105, 236] width 21 height 16
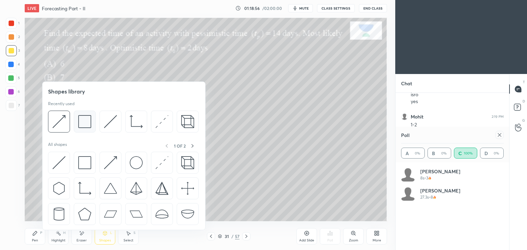
click at [81, 127] on img at bounding box center [84, 121] width 13 height 13
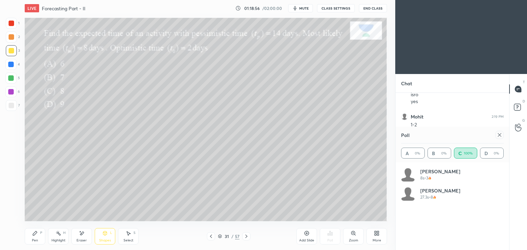
click at [13, 104] on div at bounding box center [11, 105] width 5 height 5
click at [43, 236] on div "Pen P" at bounding box center [35, 236] width 21 height 16
click at [496, 138] on div at bounding box center [499, 135] width 8 height 8
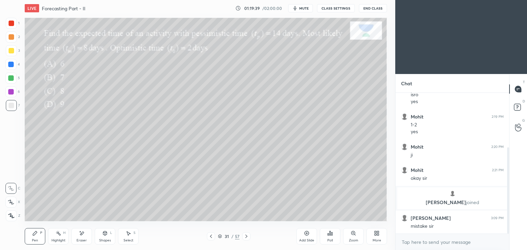
scroll to position [82, 111]
click at [15, 27] on div at bounding box center [11, 23] width 11 height 11
click at [13, 53] on div at bounding box center [11, 50] width 11 height 11
click at [247, 236] on icon at bounding box center [245, 236] width 5 height 5
click at [331, 240] on div "Poll" at bounding box center [329, 240] width 5 height 3
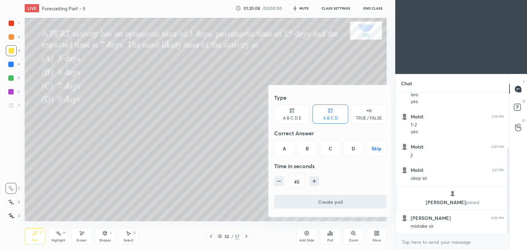
click at [310, 150] on div "B" at bounding box center [307, 148] width 20 height 16
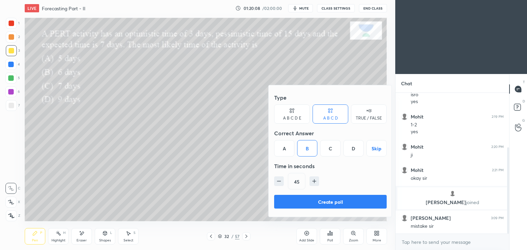
click at [331, 201] on button "Create poll" at bounding box center [330, 202] width 112 height 14
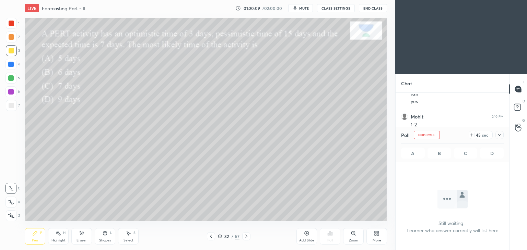
scroll to position [47, 111]
click at [304, 9] on span "mute" at bounding box center [304, 8] width 10 height 5
click at [300, 9] on span "unmute" at bounding box center [303, 8] width 15 height 5
click at [499, 136] on icon at bounding box center [498, 134] width 5 height 5
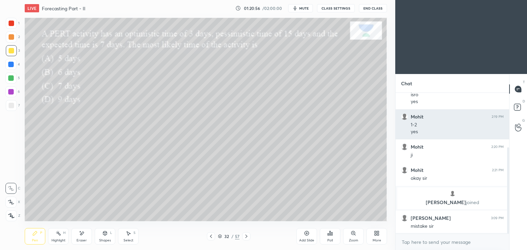
scroll to position [82, 111]
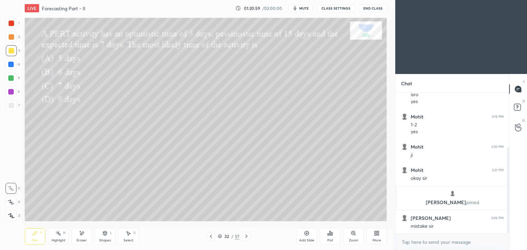
click at [329, 240] on div "Poll" at bounding box center [329, 240] width 5 height 3
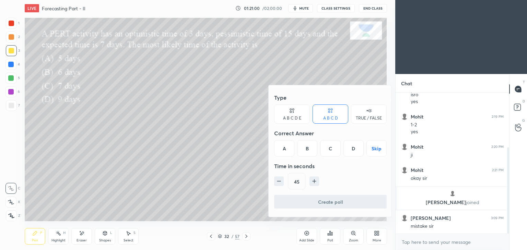
click at [308, 151] on div "B" at bounding box center [307, 148] width 20 height 16
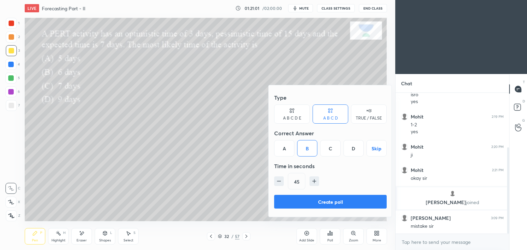
click at [327, 203] on button "Create poll" at bounding box center [330, 202] width 112 height 14
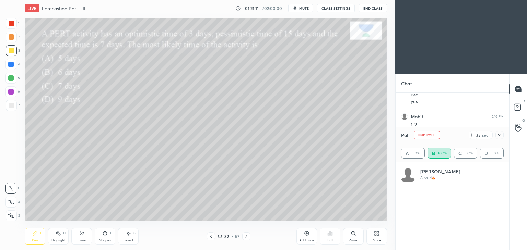
scroll to position [80, 100]
click at [499, 136] on icon at bounding box center [498, 134] width 5 height 5
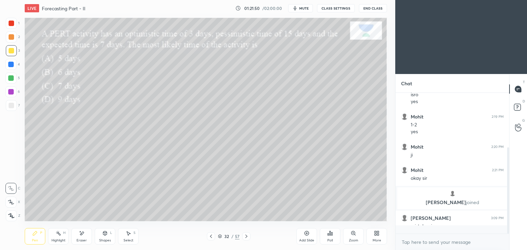
scroll to position [2, 2]
click at [130, 238] on div "Select S" at bounding box center [128, 236] width 21 height 16
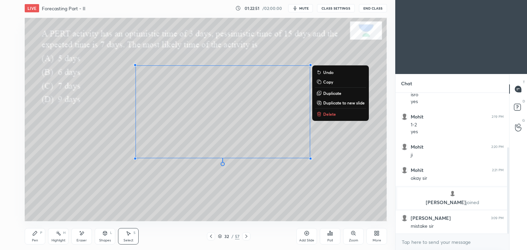
click at [31, 238] on div "Pen P" at bounding box center [35, 236] width 21 height 16
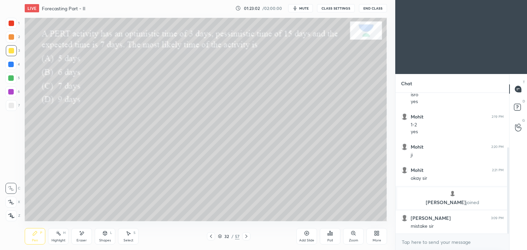
click at [11, 20] on div at bounding box center [11, 23] width 11 height 11
click at [246, 237] on icon at bounding box center [245, 236] width 5 height 5
click at [329, 238] on div "Poll" at bounding box center [330, 236] width 21 height 16
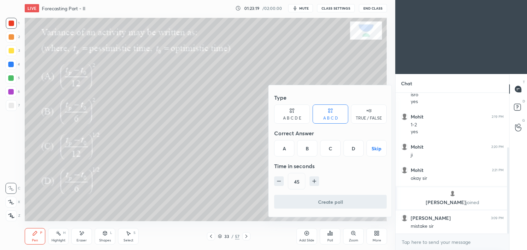
click at [309, 150] on div "B" at bounding box center [307, 148] width 20 height 16
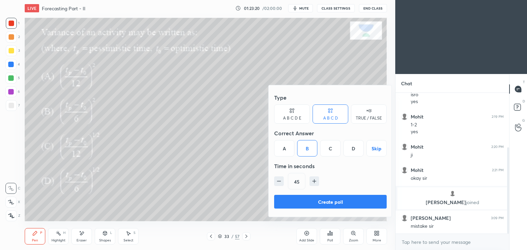
click at [333, 203] on button "Create poll" at bounding box center [330, 202] width 112 height 14
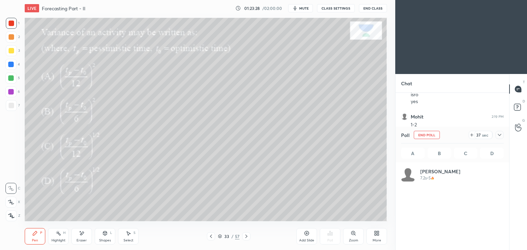
scroll to position [80, 100]
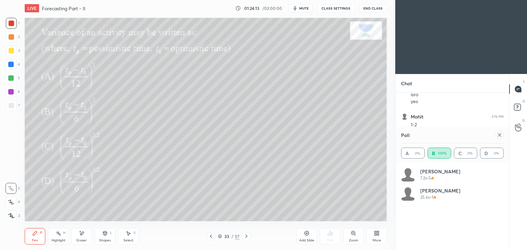
click at [498, 135] on icon at bounding box center [498, 134] width 5 height 5
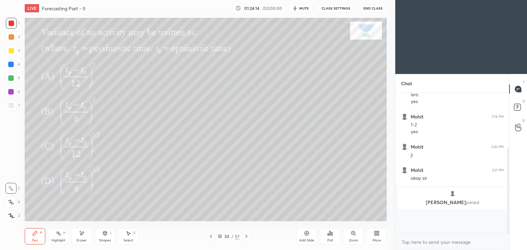
scroll to position [137, 111]
click at [247, 237] on icon at bounding box center [246, 236] width 2 height 3
click at [330, 238] on div "Poll" at bounding box center [330, 236] width 21 height 16
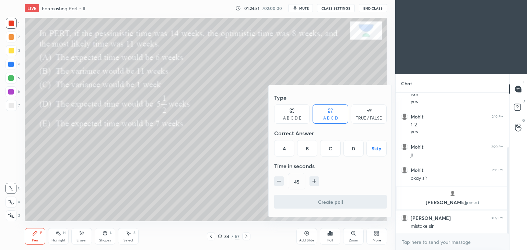
click at [333, 148] on div "C" at bounding box center [330, 148] width 20 height 16
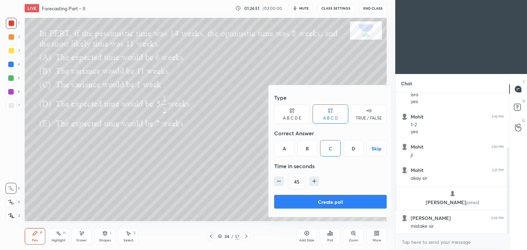
click at [329, 203] on button "Create poll" at bounding box center [330, 202] width 112 height 14
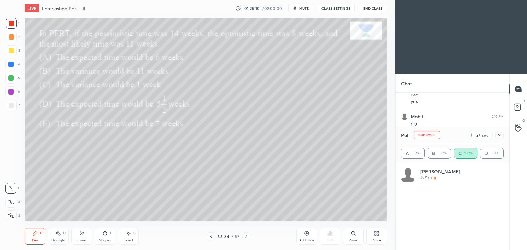
scroll to position [80, 100]
click at [500, 137] on icon at bounding box center [498, 134] width 5 height 5
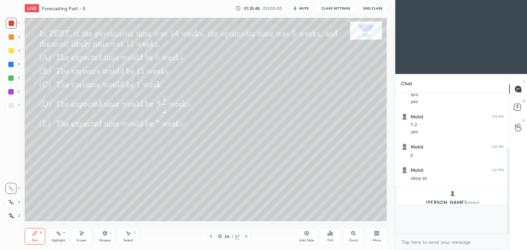
scroll to position [78, 111]
click at [12, 52] on div at bounding box center [11, 50] width 5 height 5
click at [131, 235] on icon at bounding box center [127, 233] width 5 height 5
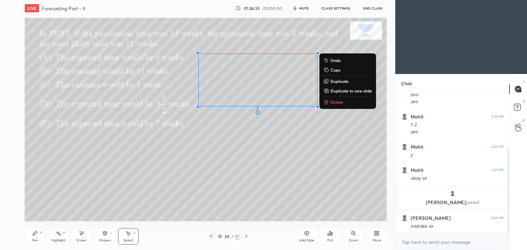
click at [34, 239] on div "Pen" at bounding box center [35, 240] width 6 height 3
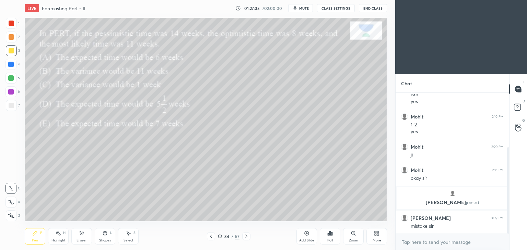
click at [247, 238] on icon at bounding box center [245, 236] width 5 height 5
click at [329, 238] on div "Poll" at bounding box center [330, 236] width 21 height 16
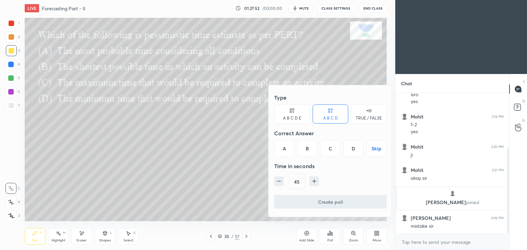
click at [336, 152] on div "C" at bounding box center [330, 148] width 20 height 16
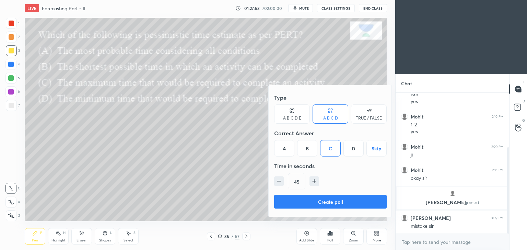
click at [333, 201] on button "Create poll" at bounding box center [330, 202] width 112 height 14
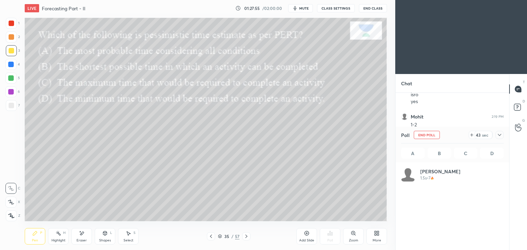
scroll to position [80, 100]
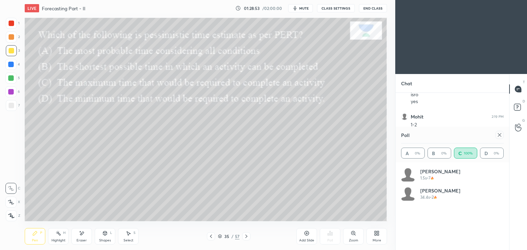
click at [497, 136] on icon at bounding box center [498, 134] width 5 height 5
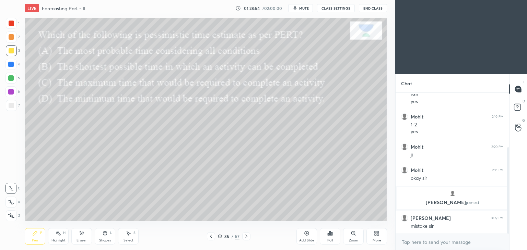
scroll to position [2, 2]
click at [248, 238] on icon at bounding box center [245, 236] width 5 height 5
click at [329, 237] on div "Poll" at bounding box center [330, 236] width 21 height 16
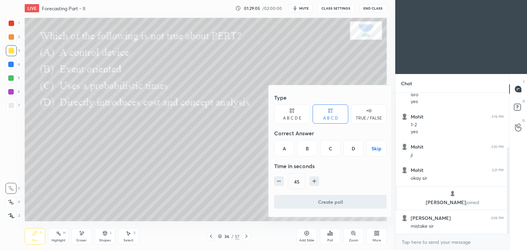
click at [355, 151] on div "D" at bounding box center [353, 148] width 20 height 16
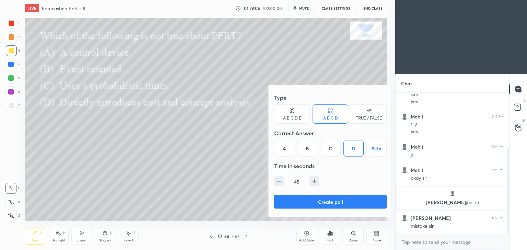
click at [337, 202] on button "Create poll" at bounding box center [330, 202] width 112 height 14
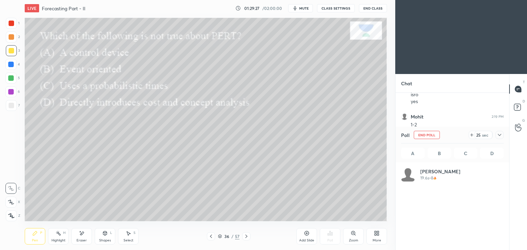
scroll to position [80, 100]
click at [223, 236] on div "36 / 57" at bounding box center [229, 236] width 22 height 6
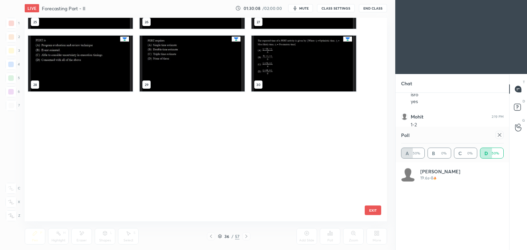
scroll to position [412, 0]
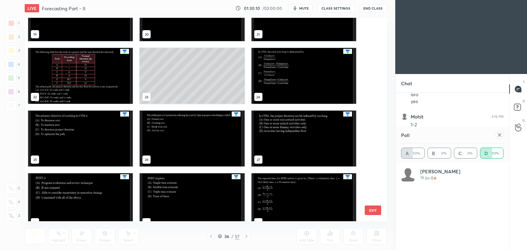
click at [91, 71] on img "grid" at bounding box center [80, 76] width 105 height 56
click at [96, 80] on img "grid" at bounding box center [80, 76] width 105 height 56
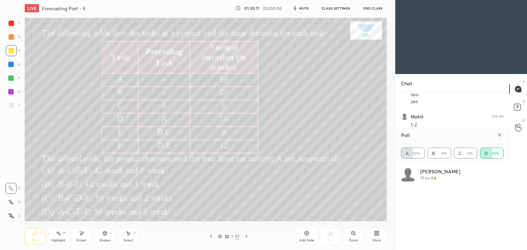
click at [99, 80] on img "grid" at bounding box center [80, 76] width 105 height 56
click at [206, 238] on div "22 / 57" at bounding box center [228, 236] width 136 height 8
click at [207, 239] on div at bounding box center [211, 236] width 8 height 8
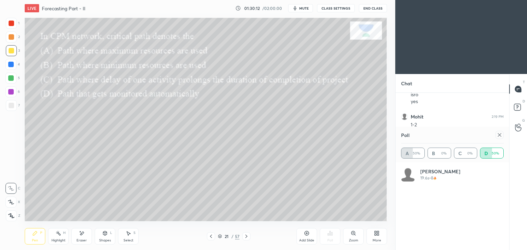
click at [207, 239] on div at bounding box center [211, 236] width 8 height 8
click at [208, 240] on div at bounding box center [211, 236] width 8 height 8
click at [209, 233] on div at bounding box center [211, 236] width 8 height 8
click at [214, 235] on div at bounding box center [211, 236] width 8 height 8
click at [213, 236] on div at bounding box center [211, 236] width 8 height 8
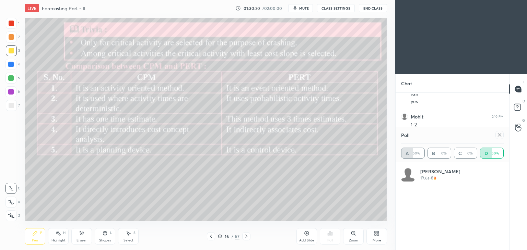
click at [240, 236] on div "16 / 57" at bounding box center [229, 236] width 44 height 8
click at [245, 238] on icon at bounding box center [246, 236] width 2 height 3
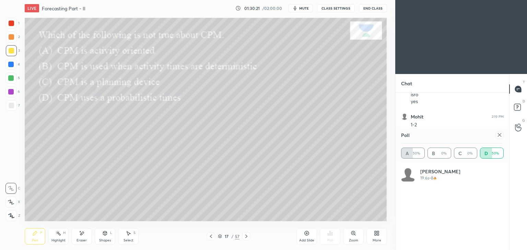
click at [243, 239] on div at bounding box center [246, 236] width 8 height 8
click at [242, 237] on div at bounding box center [246, 236] width 8 height 8
click at [243, 237] on icon at bounding box center [245, 236] width 5 height 5
click at [243, 238] on icon at bounding box center [245, 236] width 5 height 5
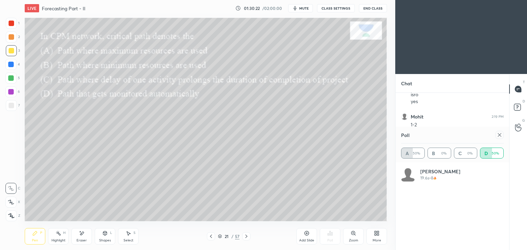
click at [243, 236] on div at bounding box center [246, 236] width 8 height 8
click at [240, 240] on div "23 / 57" at bounding box center [229, 236] width 44 height 8
click at [239, 239] on div "23 / 57" at bounding box center [229, 236] width 44 height 8
click at [240, 239] on div "23 / 57" at bounding box center [229, 236] width 44 height 8
click at [248, 236] on icon at bounding box center [245, 236] width 5 height 5
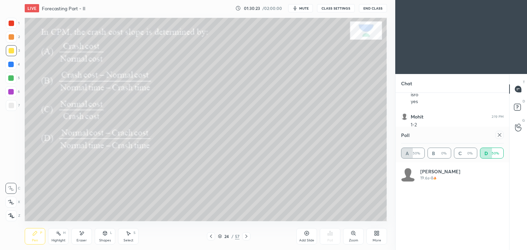
click at [244, 237] on icon at bounding box center [245, 236] width 5 height 5
click at [246, 236] on icon at bounding box center [246, 236] width 2 height 3
click at [247, 236] on icon at bounding box center [245, 236] width 5 height 5
click at [248, 237] on icon at bounding box center [245, 236] width 5 height 5
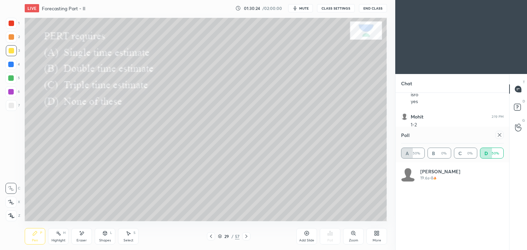
click at [247, 238] on icon at bounding box center [245, 236] width 5 height 5
click at [247, 236] on icon at bounding box center [245, 236] width 5 height 5
click at [248, 236] on icon at bounding box center [245, 236] width 5 height 5
click at [247, 237] on icon at bounding box center [246, 236] width 2 height 3
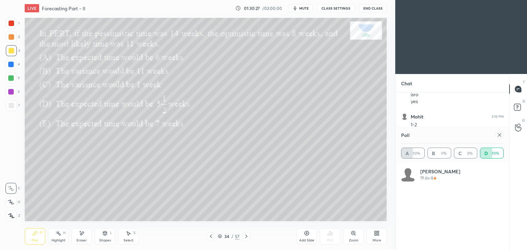
click at [245, 236] on icon at bounding box center [245, 236] width 5 height 5
click at [244, 236] on icon at bounding box center [245, 236] width 5 height 5
click at [501, 133] on icon at bounding box center [498, 134] width 5 height 5
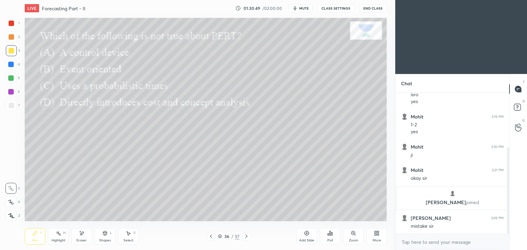
scroll to position [2, 2]
click at [246, 237] on icon at bounding box center [245, 236] width 5 height 5
click at [332, 237] on div "Poll" at bounding box center [330, 236] width 21 height 16
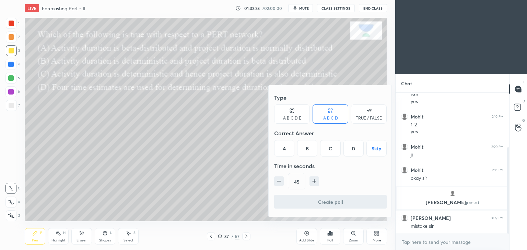
click at [290, 148] on div "A" at bounding box center [284, 148] width 20 height 16
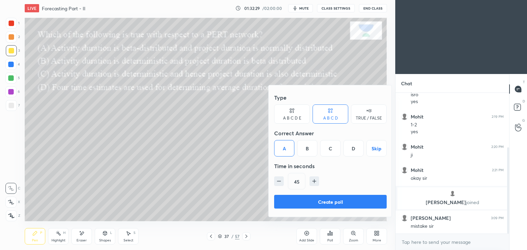
click at [323, 199] on button "Create poll" at bounding box center [330, 202] width 112 height 14
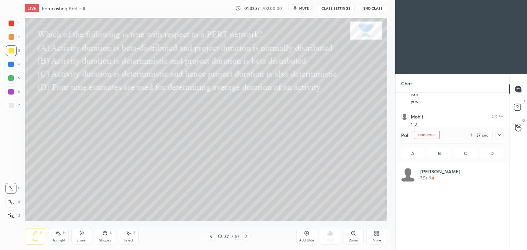
scroll to position [80, 100]
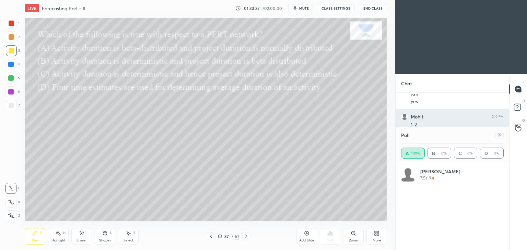
click at [502, 134] on icon at bounding box center [498, 134] width 5 height 5
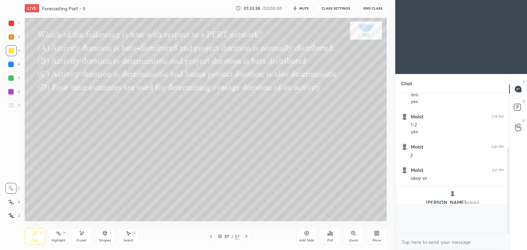
scroll to position [2, 2]
click at [243, 233] on div at bounding box center [246, 236] width 8 height 8
click at [332, 240] on div "Poll" at bounding box center [329, 240] width 5 height 3
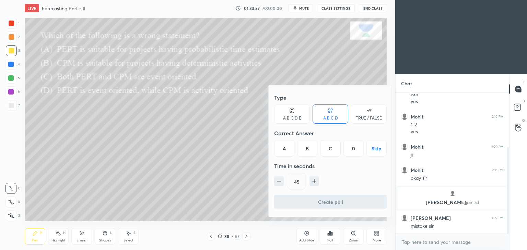
click at [330, 150] on div "C" at bounding box center [330, 148] width 20 height 16
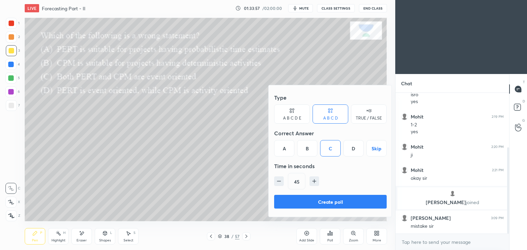
click at [324, 201] on button "Create poll" at bounding box center [330, 202] width 112 height 14
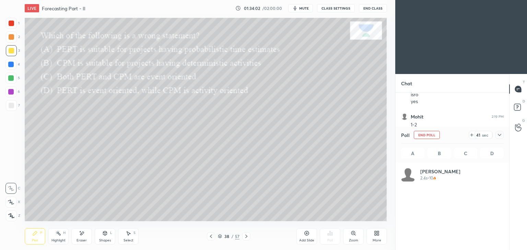
scroll to position [80, 100]
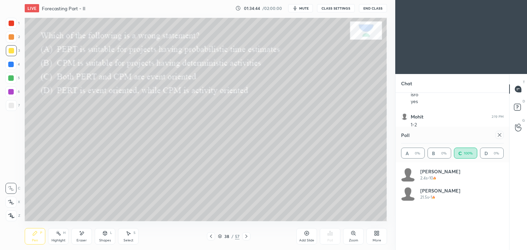
click at [501, 136] on icon at bounding box center [498, 134] width 5 height 5
type textarea "x"
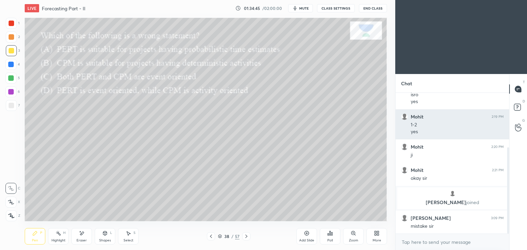
scroll to position [2, 2]
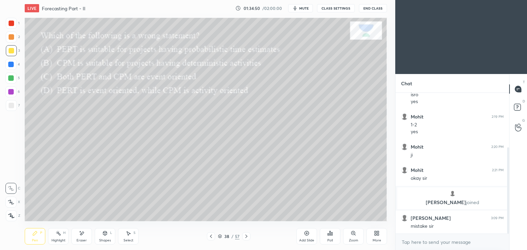
click at [247, 236] on icon at bounding box center [245, 236] width 5 height 5
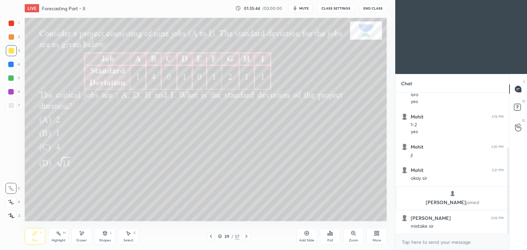
click at [331, 238] on div "Poll" at bounding box center [330, 236] width 21 height 16
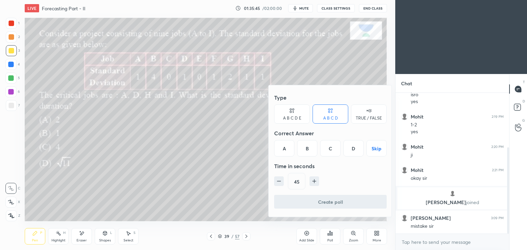
click at [288, 150] on div "A" at bounding box center [284, 148] width 20 height 16
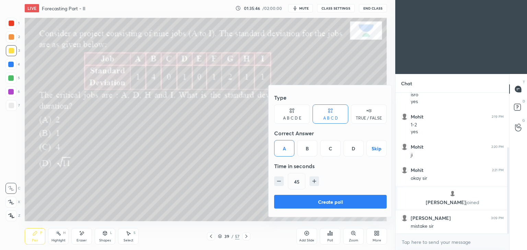
click at [317, 183] on button "button" at bounding box center [314, 182] width 10 height 10
type input "60"
click at [334, 202] on button "Create poll" at bounding box center [330, 202] width 112 height 14
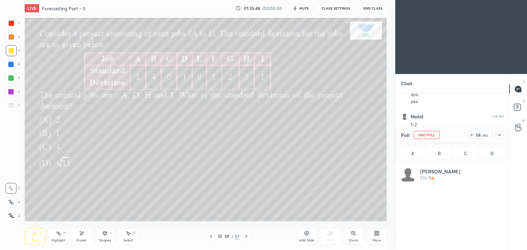
scroll to position [80, 100]
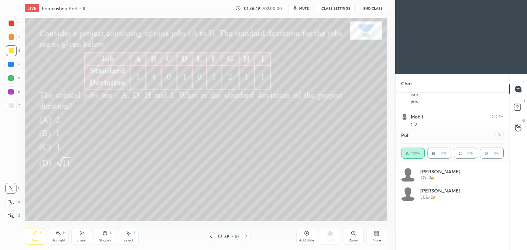
click at [500, 137] on icon at bounding box center [498, 134] width 5 height 5
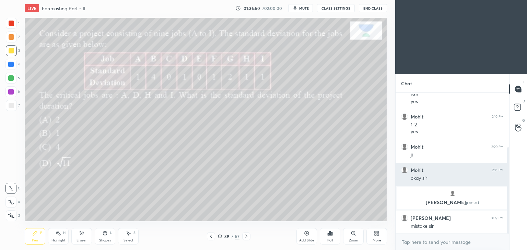
scroll to position [139, 111]
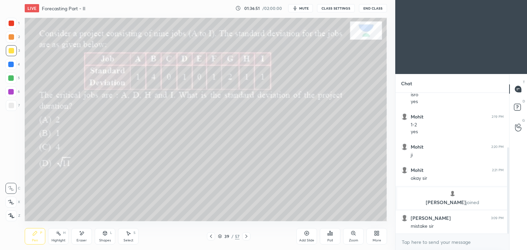
click at [36, 236] on icon at bounding box center [34, 233] width 5 height 5
click at [211, 236] on icon at bounding box center [210, 236] width 5 height 5
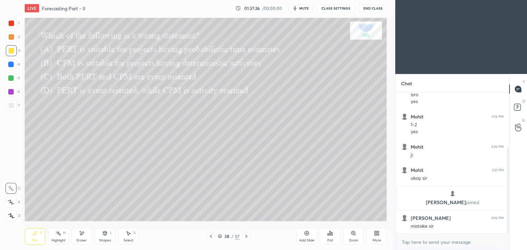
click at [209, 235] on icon at bounding box center [210, 236] width 5 height 5
click at [209, 236] on icon at bounding box center [210, 236] width 5 height 5
click at [211, 236] on icon at bounding box center [210, 236] width 5 height 5
click at [246, 236] on icon at bounding box center [246, 236] width 2 height 3
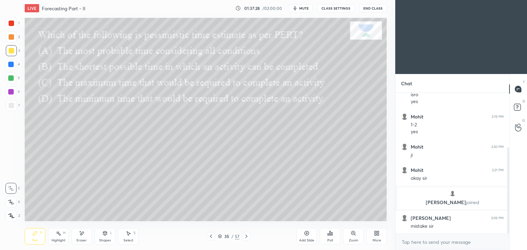
click at [245, 236] on icon at bounding box center [245, 236] width 5 height 5
click at [247, 236] on icon at bounding box center [245, 236] width 5 height 5
click at [248, 236] on icon at bounding box center [245, 236] width 5 height 5
click at [247, 235] on icon at bounding box center [245, 236] width 5 height 5
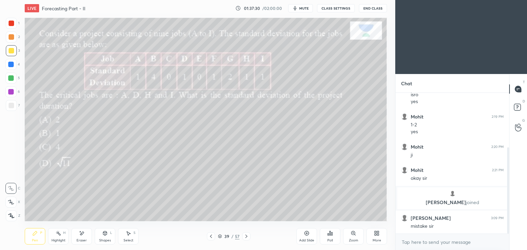
click at [248, 235] on icon at bounding box center [245, 236] width 5 height 5
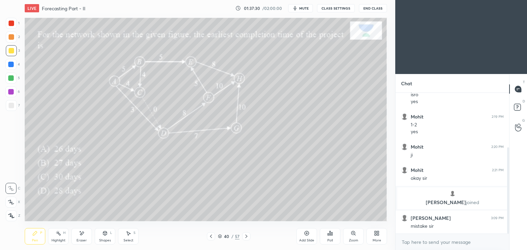
click at [249, 236] on div at bounding box center [246, 236] width 8 height 8
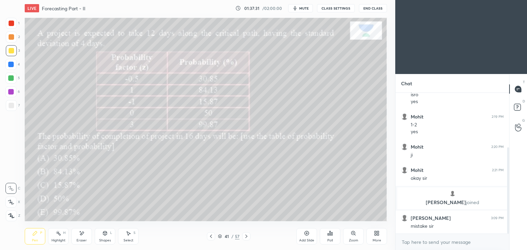
click at [250, 235] on div at bounding box center [246, 236] width 8 height 8
click at [250, 235] on div "41 / 57" at bounding box center [228, 236] width 136 height 8
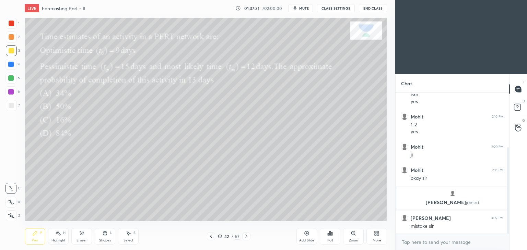
click at [250, 234] on div "42 / 57" at bounding box center [228, 236] width 136 height 8
click at [250, 235] on div "42 / 57" at bounding box center [228, 236] width 136 height 8
click at [243, 237] on icon at bounding box center [245, 236] width 5 height 5
click at [243, 236] on icon at bounding box center [245, 236] width 5 height 5
click at [244, 235] on icon at bounding box center [245, 236] width 5 height 5
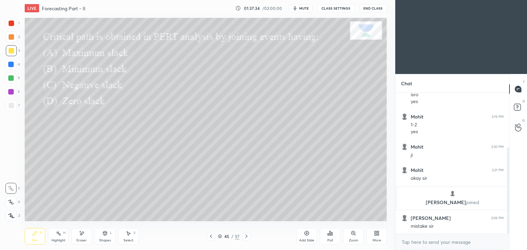
click at [244, 236] on icon at bounding box center [245, 236] width 5 height 5
click at [245, 234] on icon at bounding box center [245, 236] width 5 height 5
click at [242, 237] on div at bounding box center [246, 236] width 8 height 8
click at [245, 236] on icon at bounding box center [246, 236] width 2 height 3
click at [247, 235] on icon at bounding box center [245, 236] width 5 height 5
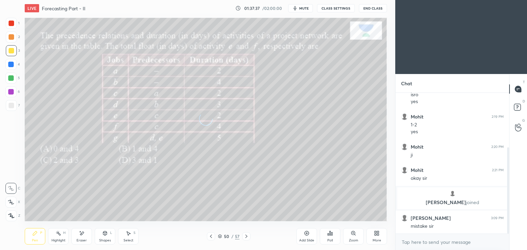
click at [243, 236] on icon at bounding box center [245, 236] width 5 height 5
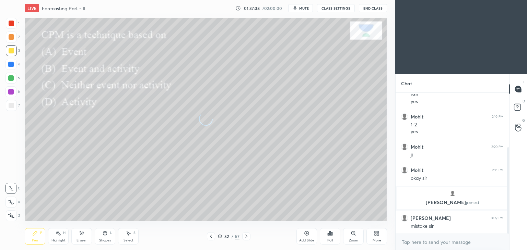
click at [245, 233] on div at bounding box center [246, 236] width 8 height 8
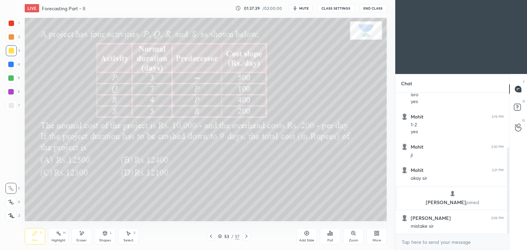
click at [244, 235] on icon at bounding box center [245, 236] width 5 height 5
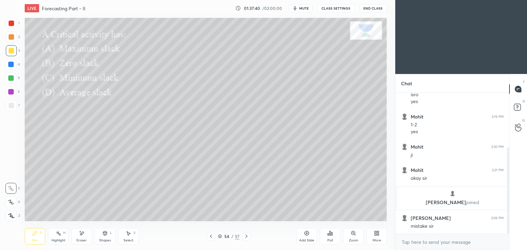
click at [245, 235] on icon at bounding box center [245, 236] width 5 height 5
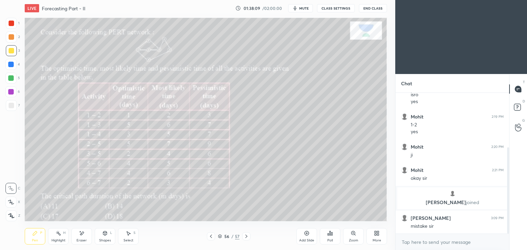
click at [210, 237] on icon at bounding box center [211, 236] width 2 height 3
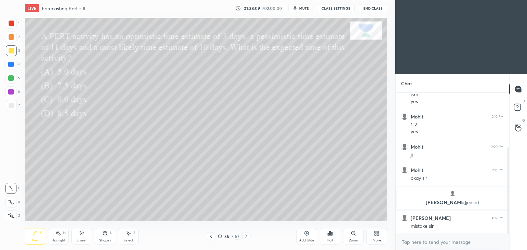
click at [210, 237] on icon at bounding box center [211, 236] width 2 height 3
click at [210, 235] on icon at bounding box center [210, 236] width 5 height 5
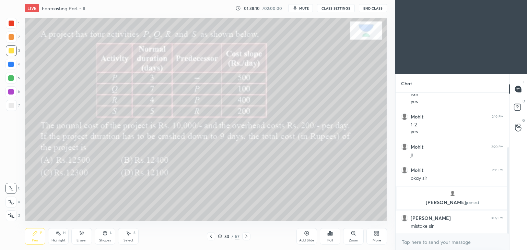
click at [209, 236] on icon at bounding box center [210, 236] width 5 height 5
click at [211, 238] on icon at bounding box center [211, 236] width 2 height 3
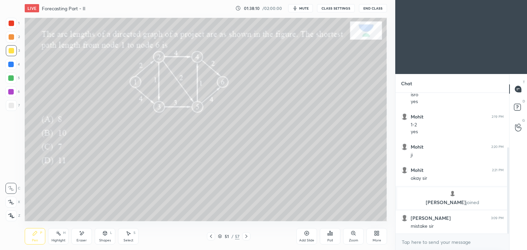
click at [210, 237] on icon at bounding box center [211, 236] width 2 height 3
click at [211, 237] on icon at bounding box center [210, 236] width 5 height 5
click at [210, 237] on icon at bounding box center [211, 236] width 2 height 3
click at [211, 236] on icon at bounding box center [210, 236] width 5 height 5
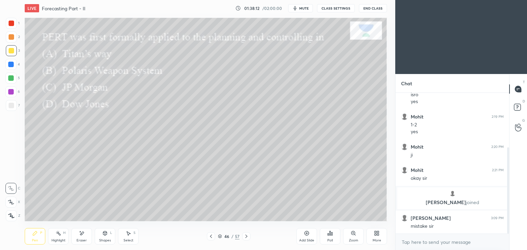
click at [211, 236] on icon at bounding box center [210, 236] width 5 height 5
click at [212, 236] on icon at bounding box center [210, 236] width 5 height 5
click at [213, 237] on icon at bounding box center [210, 236] width 5 height 5
click at [211, 237] on icon at bounding box center [210, 236] width 5 height 5
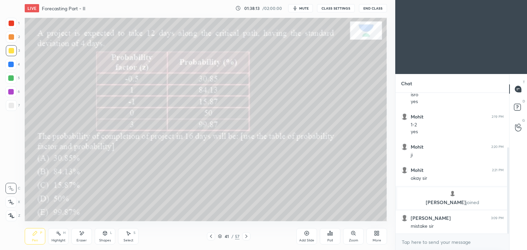
click at [211, 238] on icon at bounding box center [211, 236] width 2 height 3
click at [212, 238] on icon at bounding box center [210, 236] width 5 height 5
click at [211, 236] on icon at bounding box center [210, 236] width 5 height 5
click at [212, 237] on icon at bounding box center [210, 236] width 5 height 5
click at [211, 237] on icon at bounding box center [210, 236] width 5 height 5
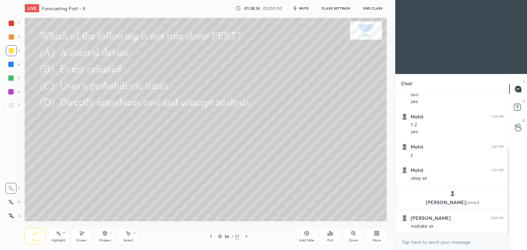
click at [211, 237] on icon at bounding box center [210, 236] width 5 height 5
click at [211, 238] on icon at bounding box center [211, 236] width 2 height 3
click at [211, 237] on icon at bounding box center [210, 236] width 5 height 5
click at [209, 236] on icon at bounding box center [210, 236] width 5 height 5
click at [210, 238] on icon at bounding box center [210, 236] width 5 height 5
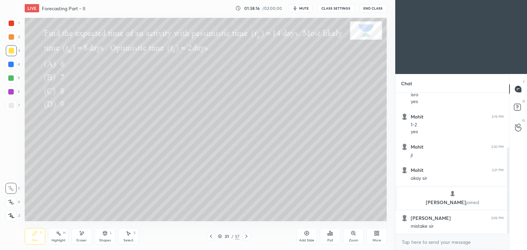
click at [208, 237] on icon at bounding box center [210, 236] width 5 height 5
click at [209, 237] on icon at bounding box center [210, 236] width 5 height 5
click at [208, 236] on icon at bounding box center [210, 236] width 5 height 5
click at [210, 236] on icon at bounding box center [210, 236] width 5 height 5
click at [209, 235] on icon at bounding box center [210, 236] width 5 height 5
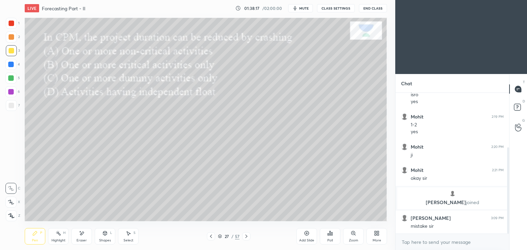
click at [210, 235] on icon at bounding box center [210, 236] width 5 height 5
click at [210, 236] on icon at bounding box center [210, 236] width 5 height 5
click at [210, 235] on icon at bounding box center [210, 236] width 5 height 5
click at [210, 236] on icon at bounding box center [210, 236] width 5 height 5
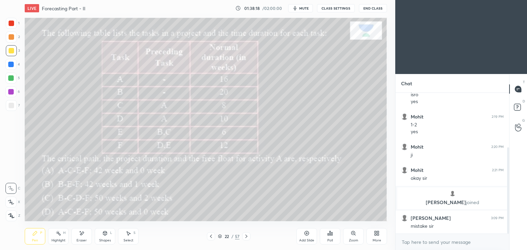
click at [210, 236] on icon at bounding box center [210, 236] width 5 height 5
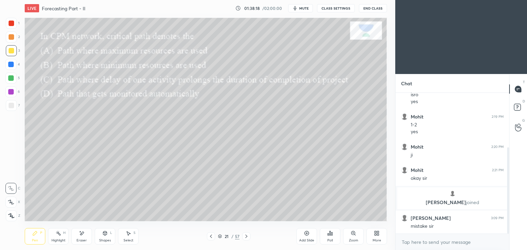
click at [211, 238] on icon at bounding box center [211, 236] width 2 height 3
click at [211, 237] on icon at bounding box center [210, 236] width 5 height 5
click at [210, 238] on icon at bounding box center [210, 236] width 5 height 5
click at [208, 238] on icon at bounding box center [210, 236] width 5 height 5
click at [210, 238] on icon at bounding box center [210, 236] width 5 height 5
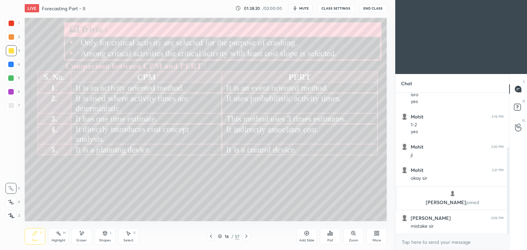
click at [209, 237] on icon at bounding box center [210, 236] width 5 height 5
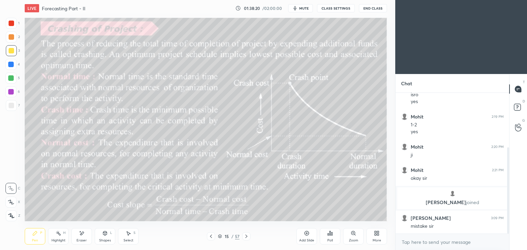
click at [210, 237] on icon at bounding box center [211, 236] width 2 height 3
click at [209, 238] on icon at bounding box center [210, 236] width 5 height 5
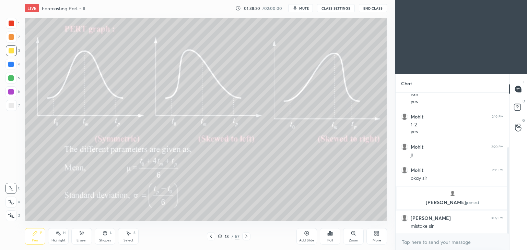
click at [210, 239] on icon at bounding box center [210, 236] width 5 height 5
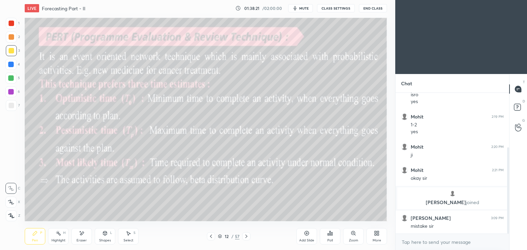
click at [209, 238] on icon at bounding box center [210, 236] width 5 height 5
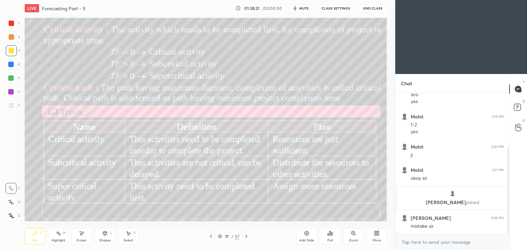
click at [209, 239] on icon at bounding box center [210, 236] width 5 height 5
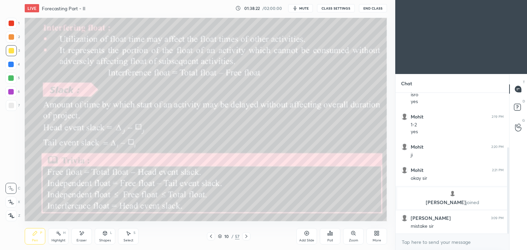
click at [208, 238] on icon at bounding box center [210, 236] width 5 height 5
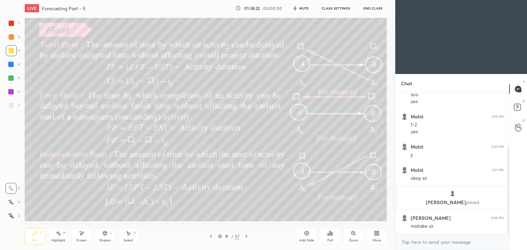
click at [209, 238] on icon at bounding box center [210, 236] width 5 height 5
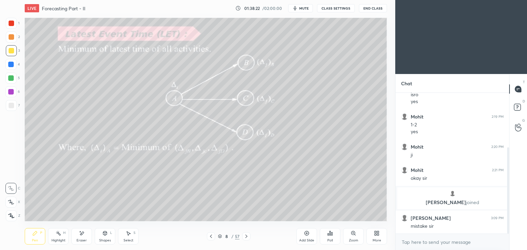
click at [209, 239] on icon at bounding box center [210, 236] width 5 height 5
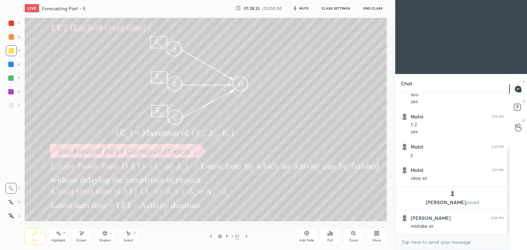
click at [210, 239] on icon at bounding box center [210, 236] width 5 height 5
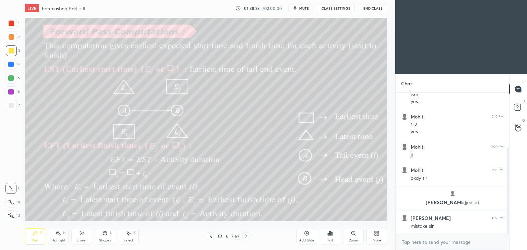
click at [209, 238] on icon at bounding box center [210, 236] width 5 height 5
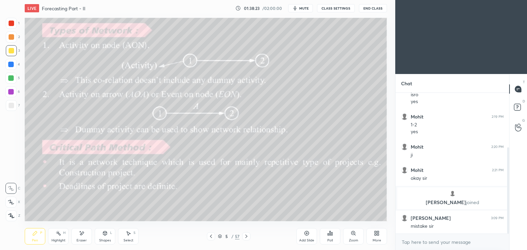
click at [209, 238] on icon at bounding box center [210, 236] width 5 height 5
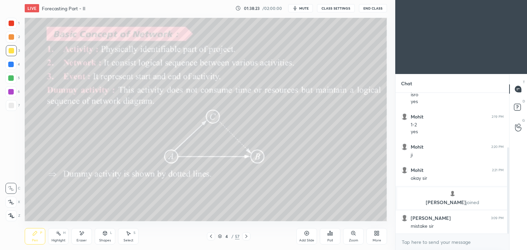
click at [210, 239] on div at bounding box center [211, 236] width 8 height 8
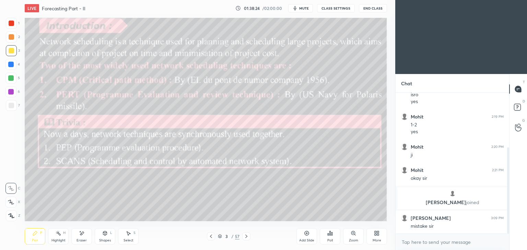
click at [210, 239] on icon at bounding box center [210, 236] width 5 height 5
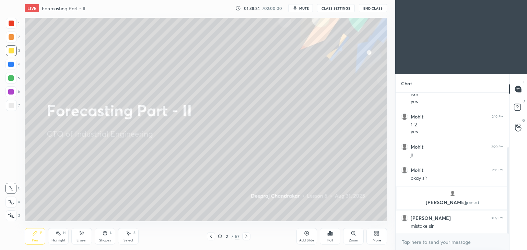
click at [209, 239] on icon at bounding box center [210, 236] width 5 height 5
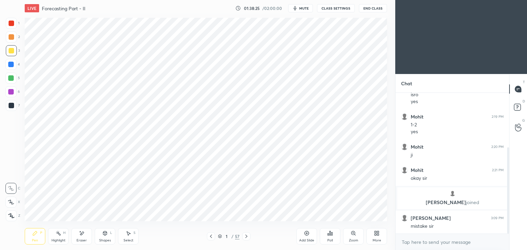
click at [244, 238] on icon at bounding box center [245, 236] width 5 height 5
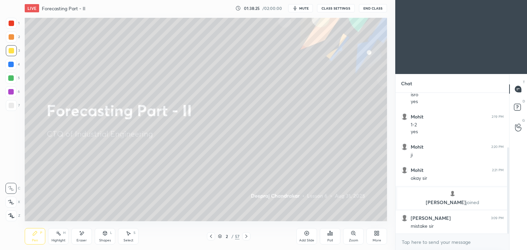
click at [243, 238] on icon at bounding box center [245, 236] width 5 height 5
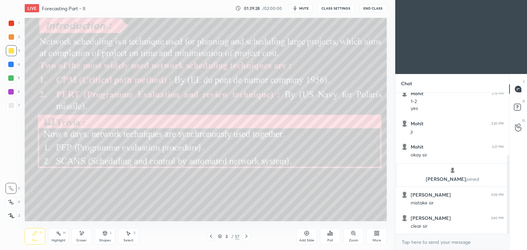
scroll to position [2, 2]
click at [373, 10] on button "End Class" at bounding box center [373, 8] width 28 height 8
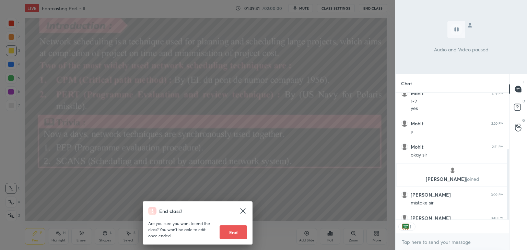
click at [238, 235] on button "End" at bounding box center [232, 233] width 27 height 14
type textarea "x"
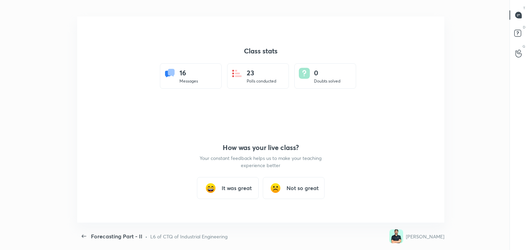
scroll to position [34078, 33800]
